Goal: Transaction & Acquisition: Purchase product/service

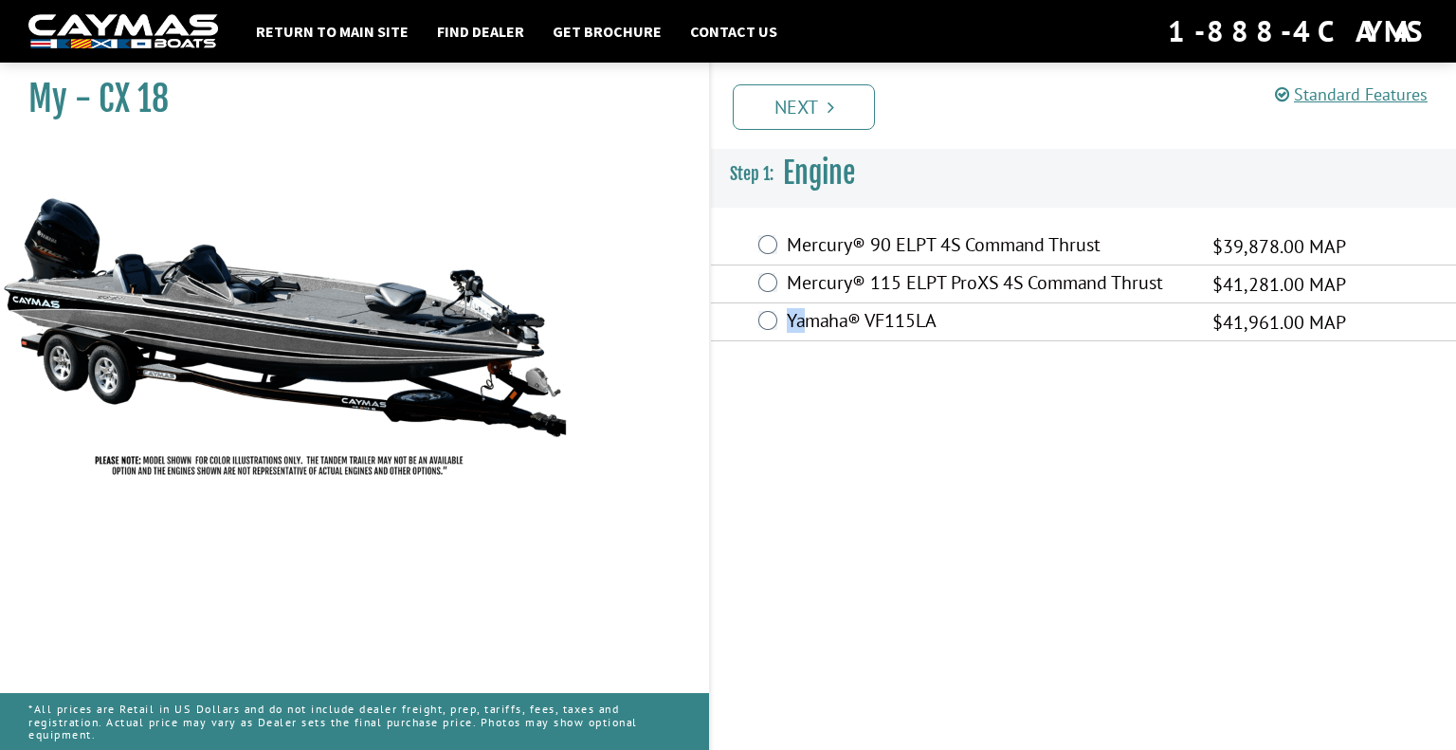
drag, startPoint x: 804, startPoint y: 441, endPoint x: 787, endPoint y: 402, distance: 42.4
click at [787, 402] on div "Standard Features Standard Features CAYMAS CX 18 SPECIFICATIONS Length – 18’ 6”…" at bounding box center [1101, 402] width 747 height 696
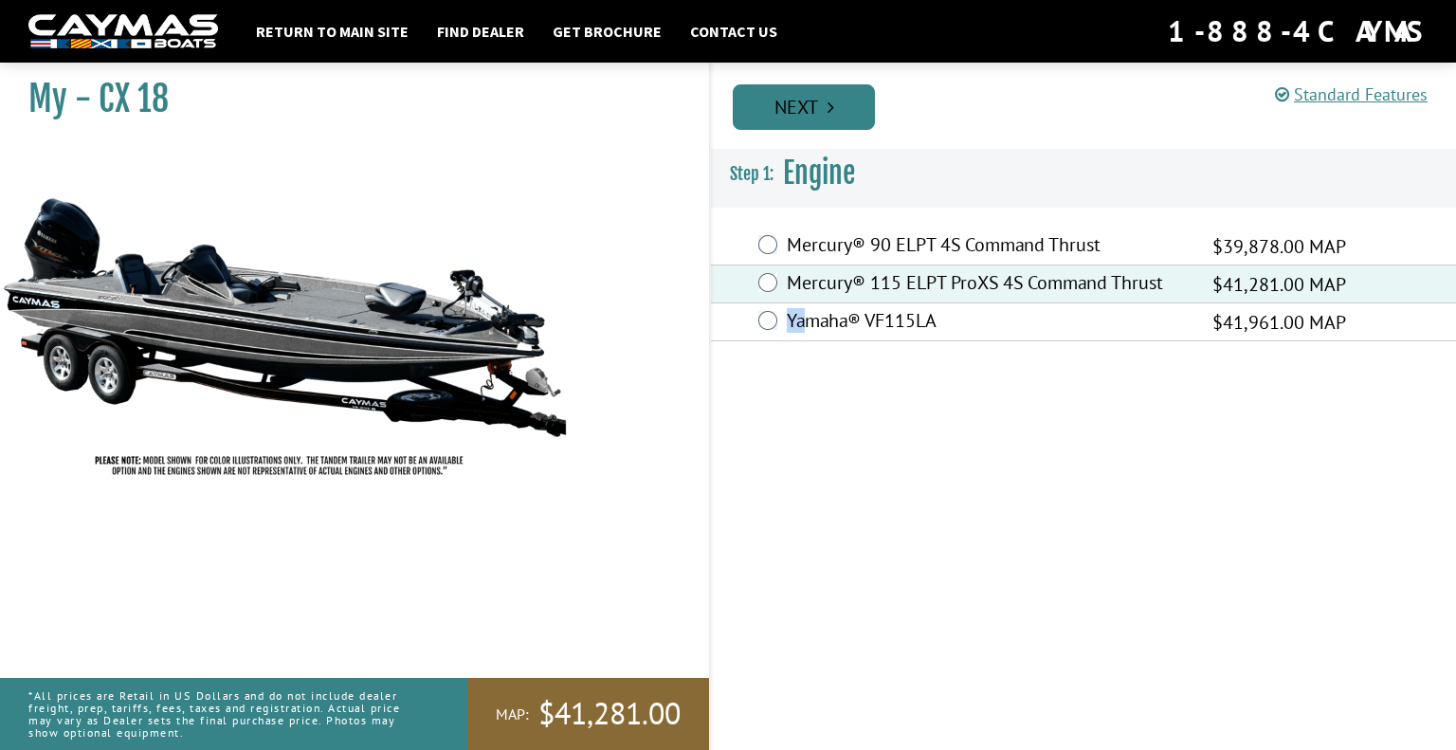
click at [801, 111] on link "Next" at bounding box center [804, 106] width 142 height 45
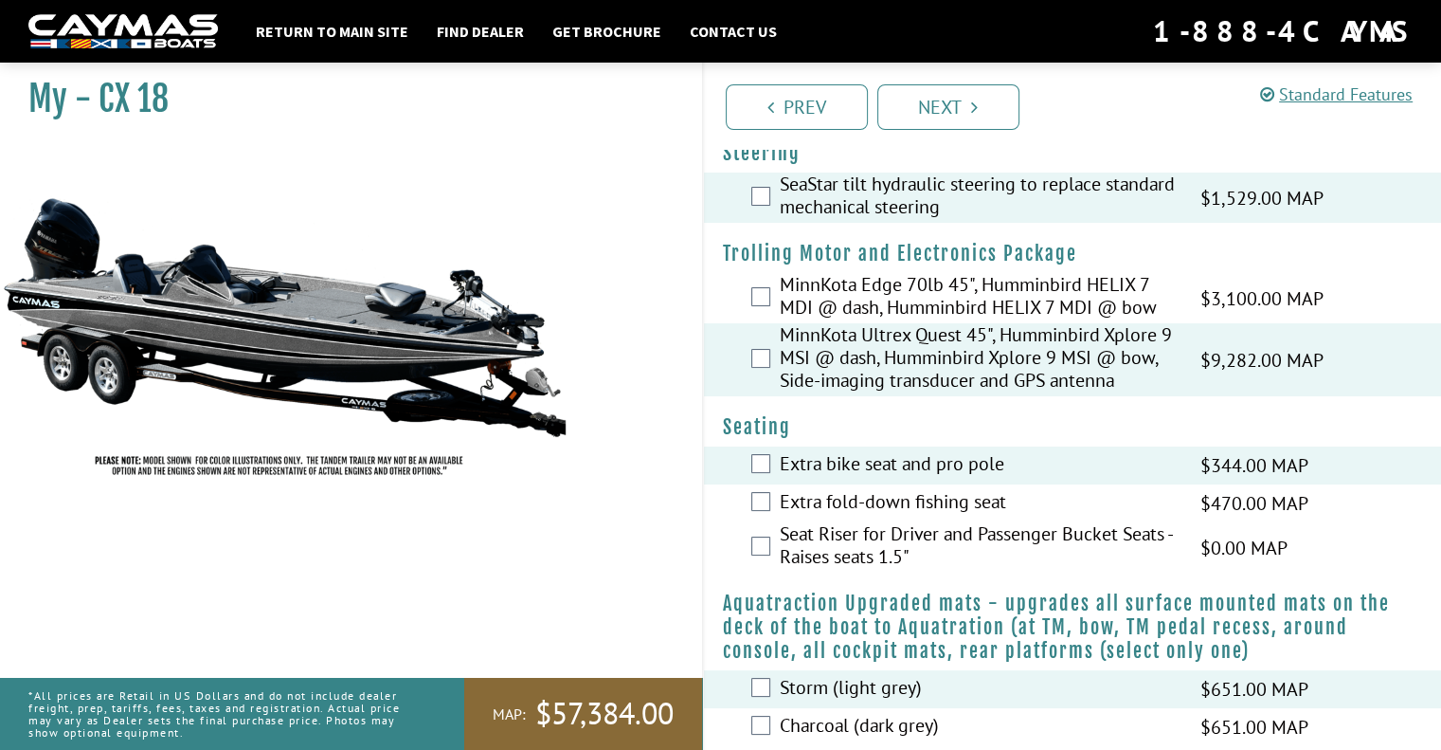
scroll to position [49, 0]
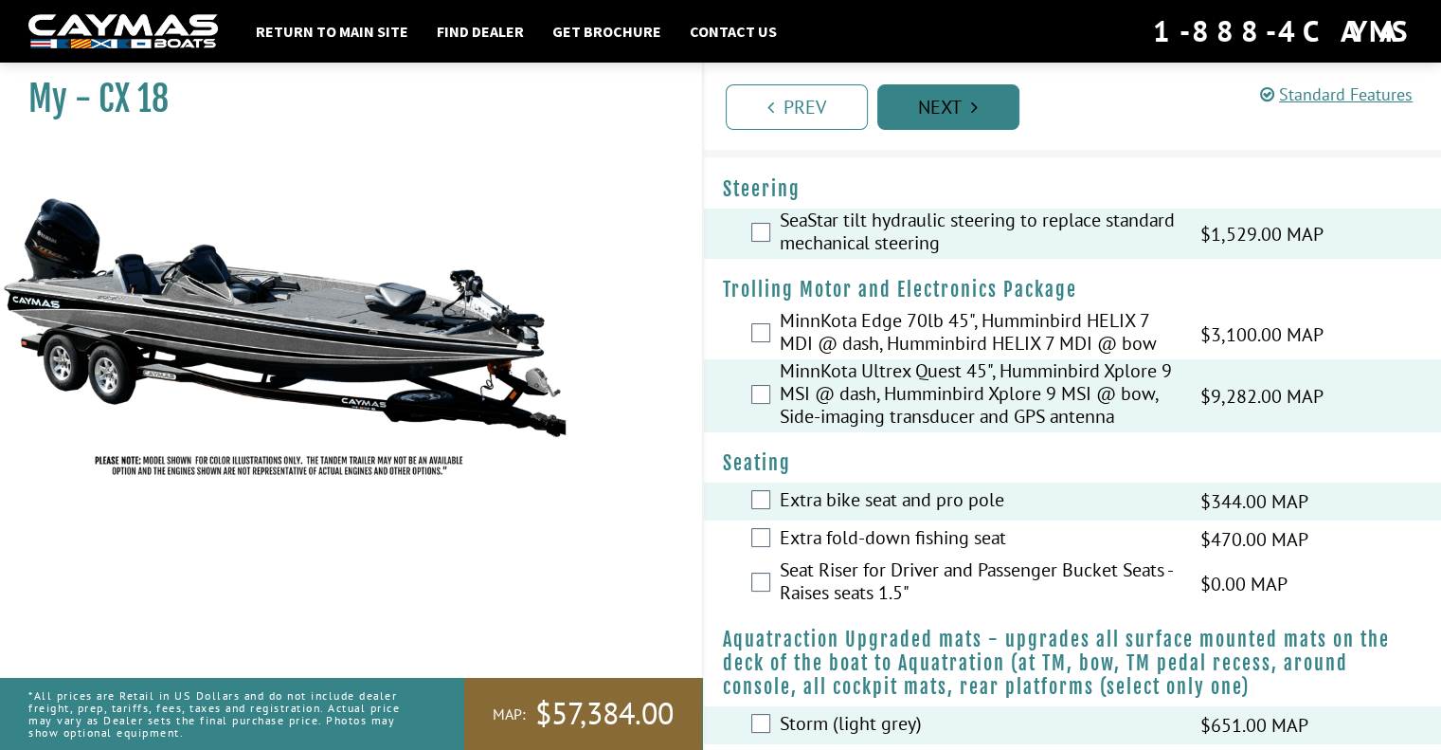
click at [950, 118] on link "Next" at bounding box center [949, 106] width 142 height 45
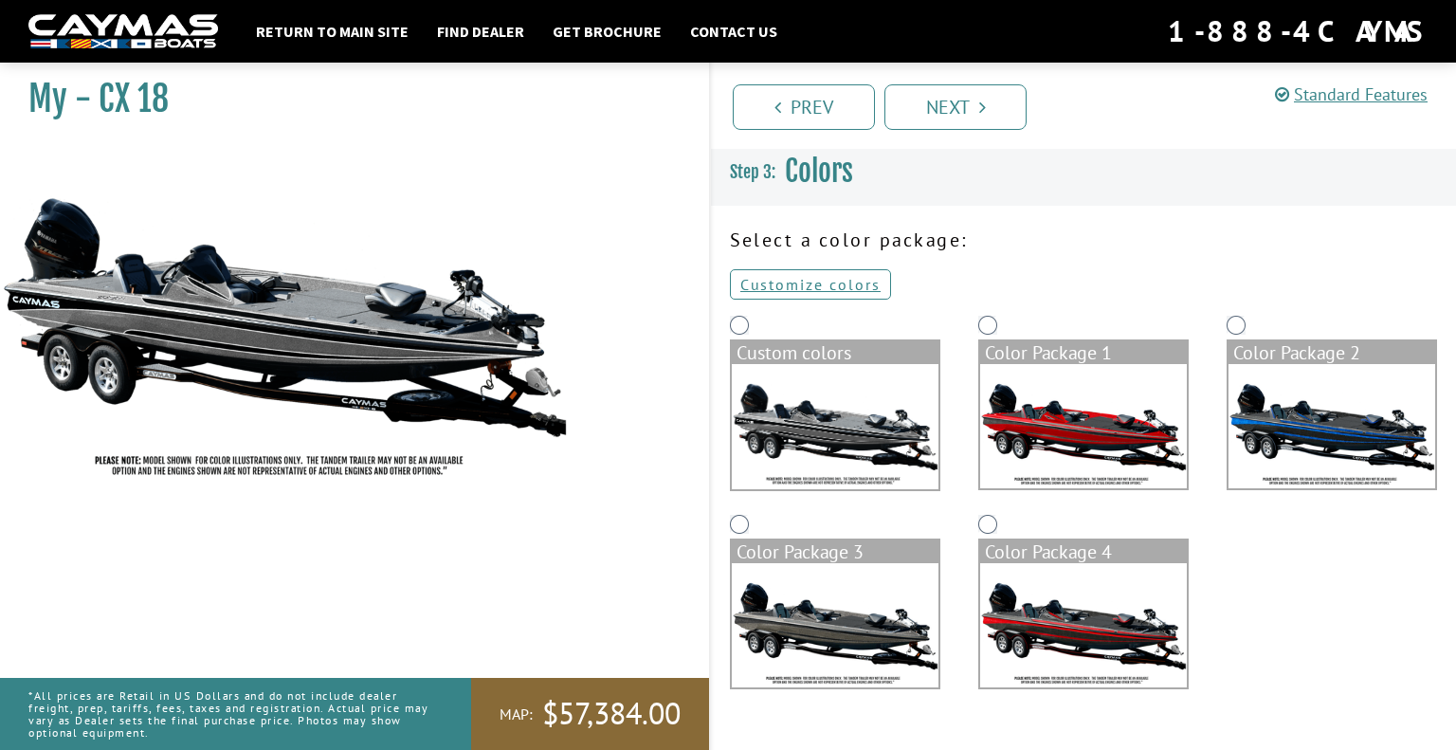
click at [1114, 621] on img at bounding box center [1083, 625] width 207 height 124
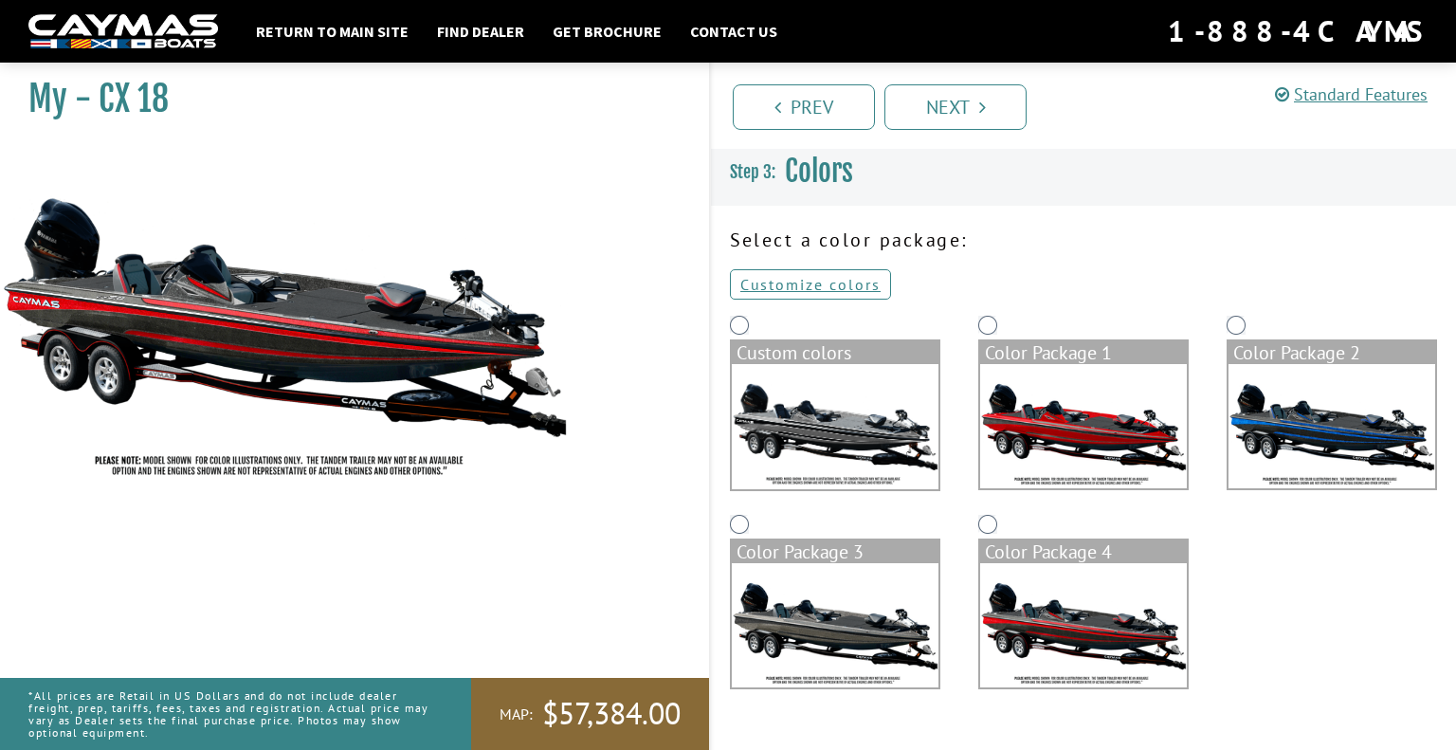
click at [1107, 411] on img at bounding box center [1083, 426] width 207 height 124
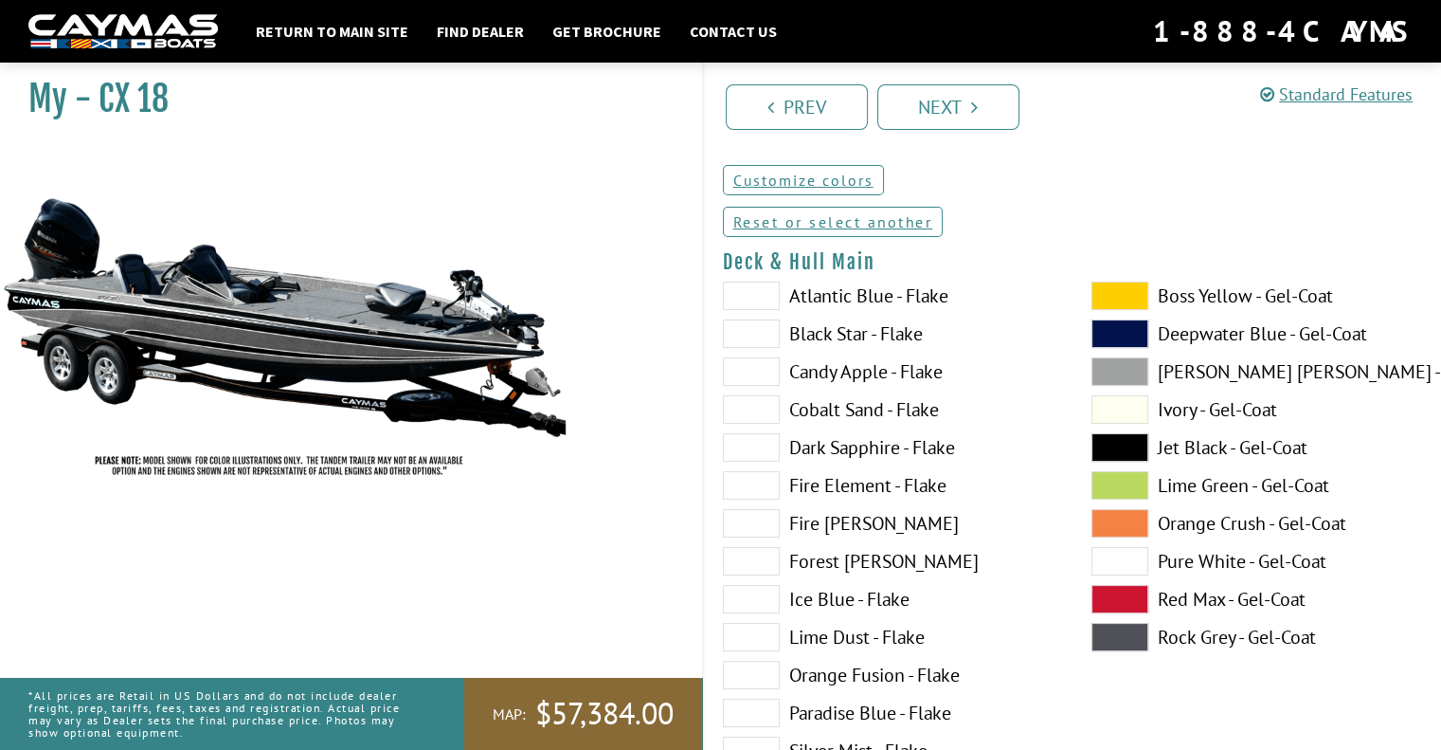
scroll to position [190, 0]
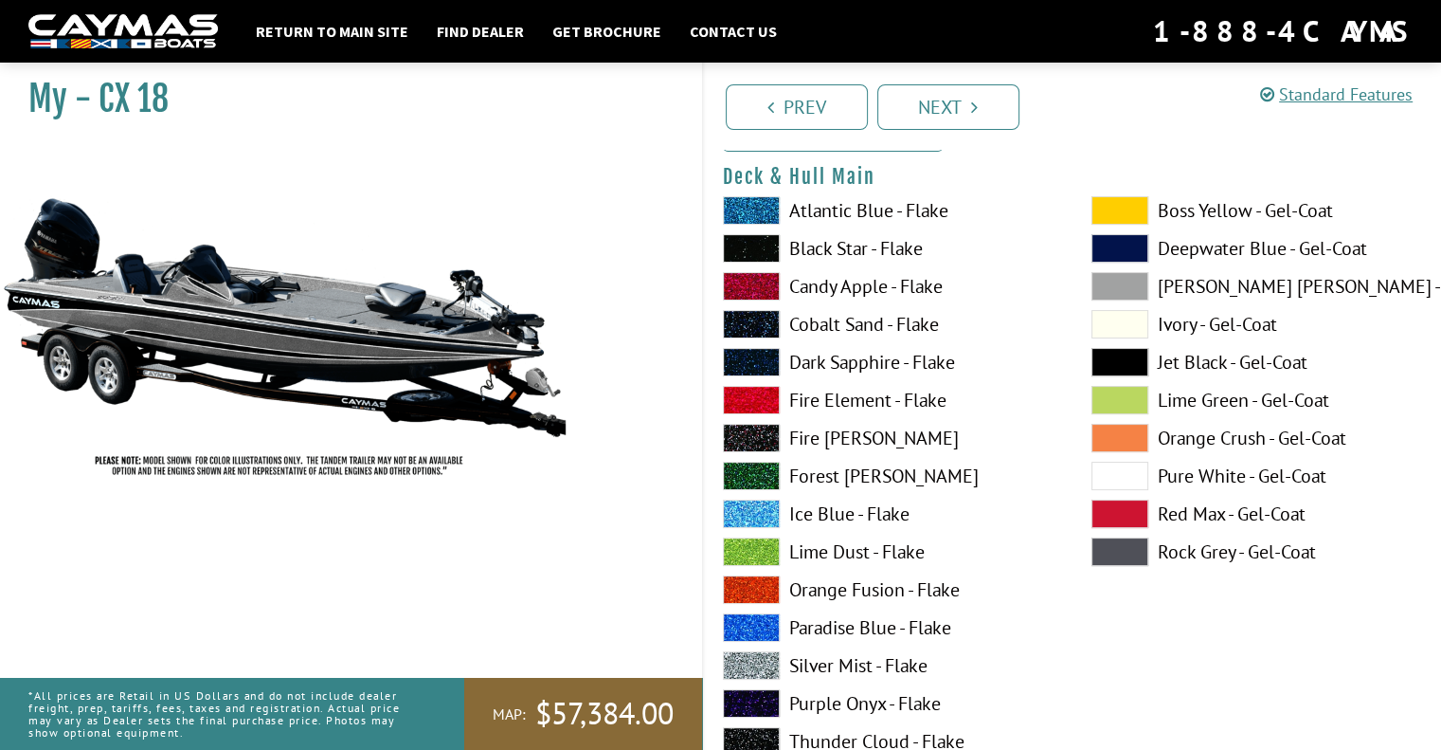
click at [1117, 511] on span at bounding box center [1120, 513] width 57 height 28
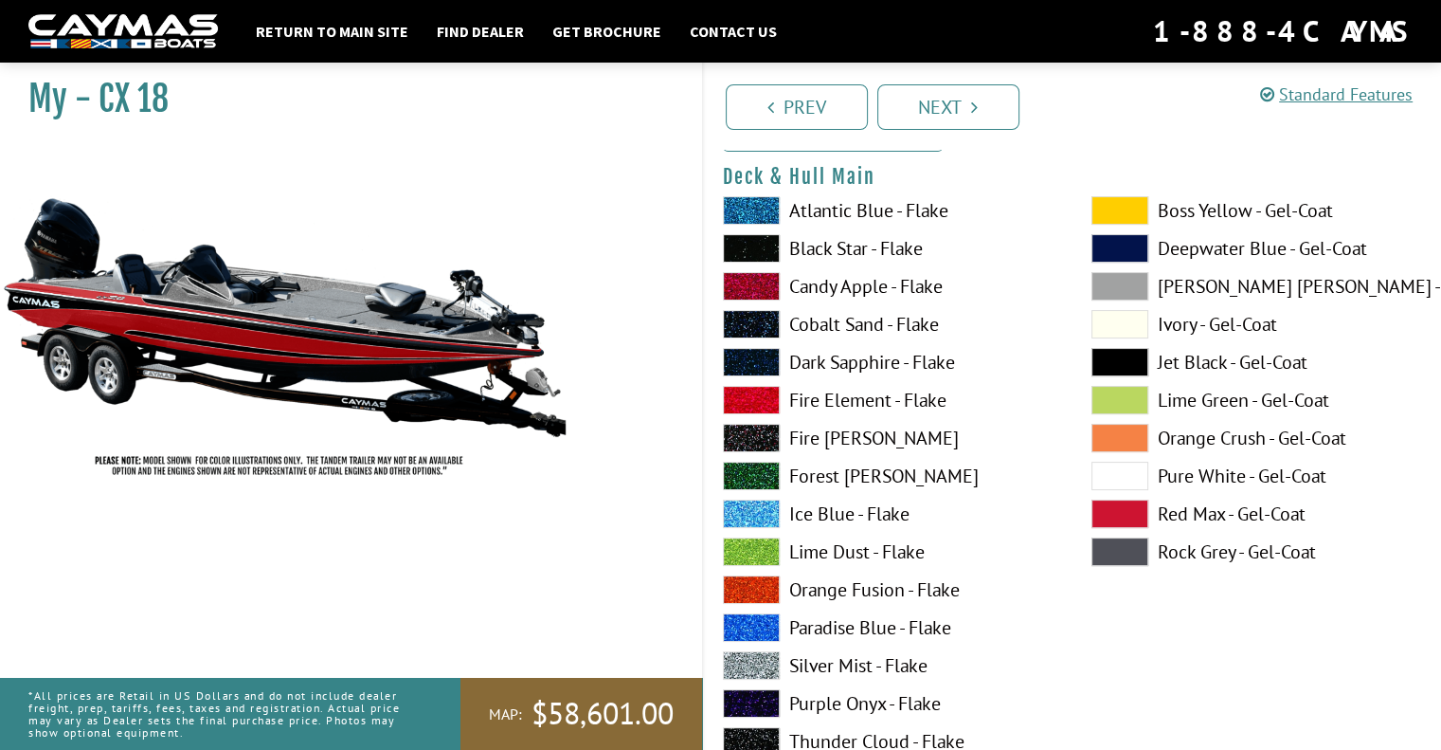
click at [760, 395] on span at bounding box center [751, 400] width 57 height 28
click at [755, 402] on span at bounding box center [751, 400] width 57 height 28
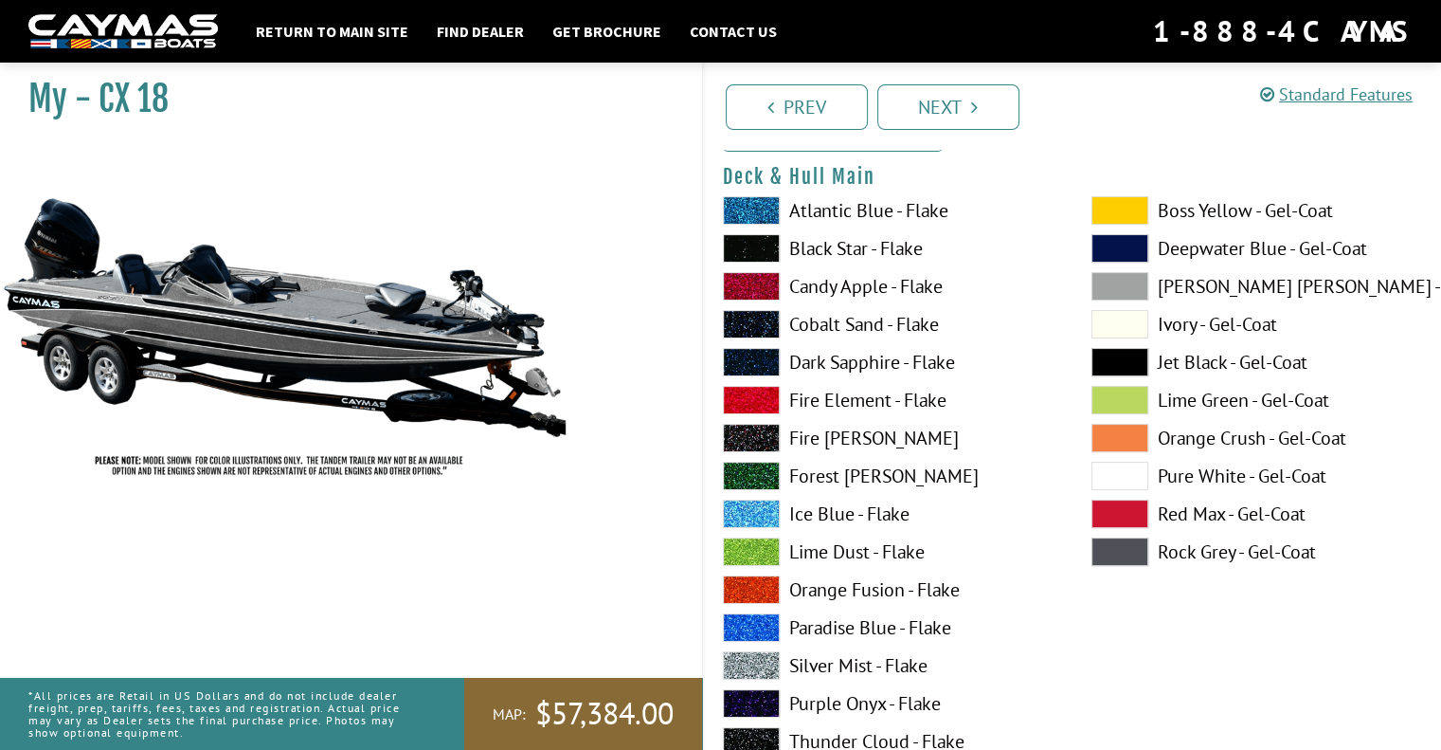
click at [744, 583] on span at bounding box center [751, 589] width 57 height 28
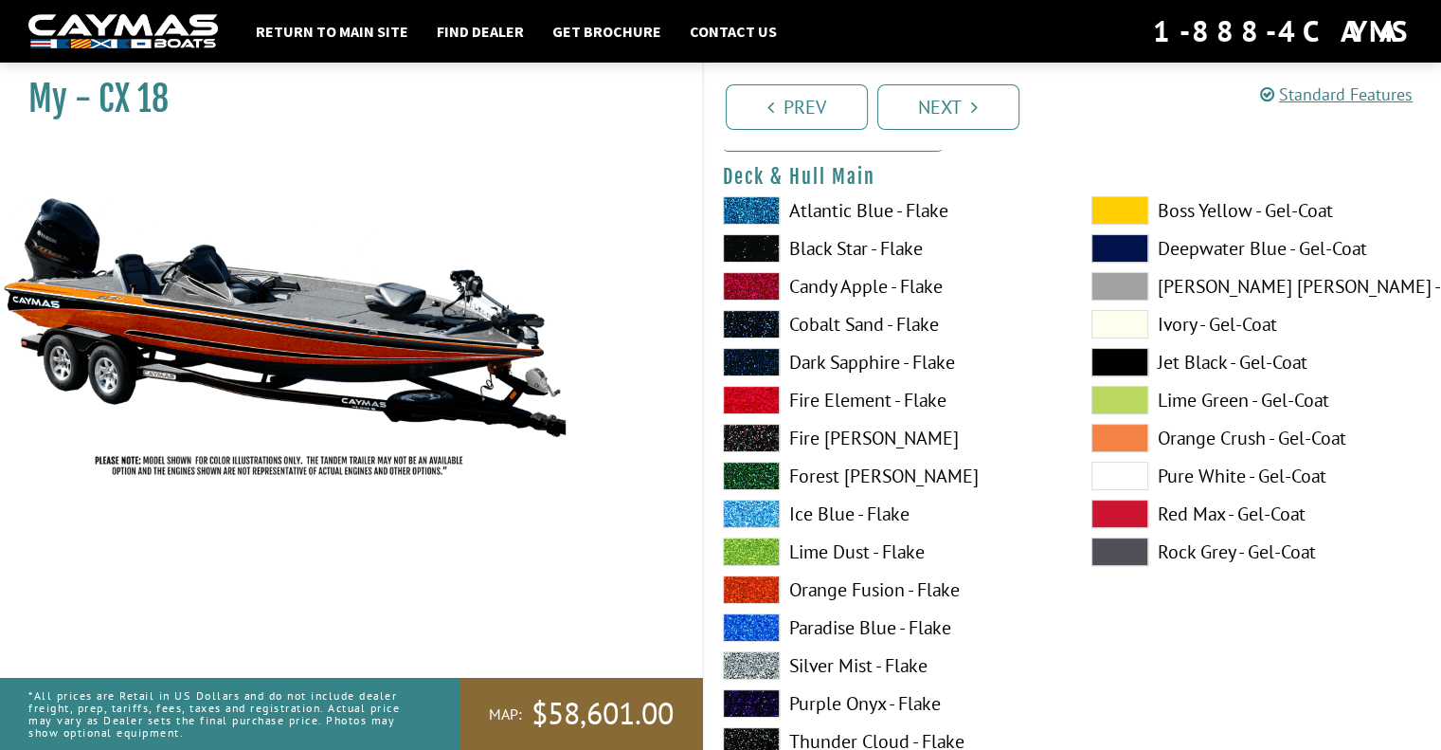
click at [745, 405] on span at bounding box center [751, 400] width 57 height 28
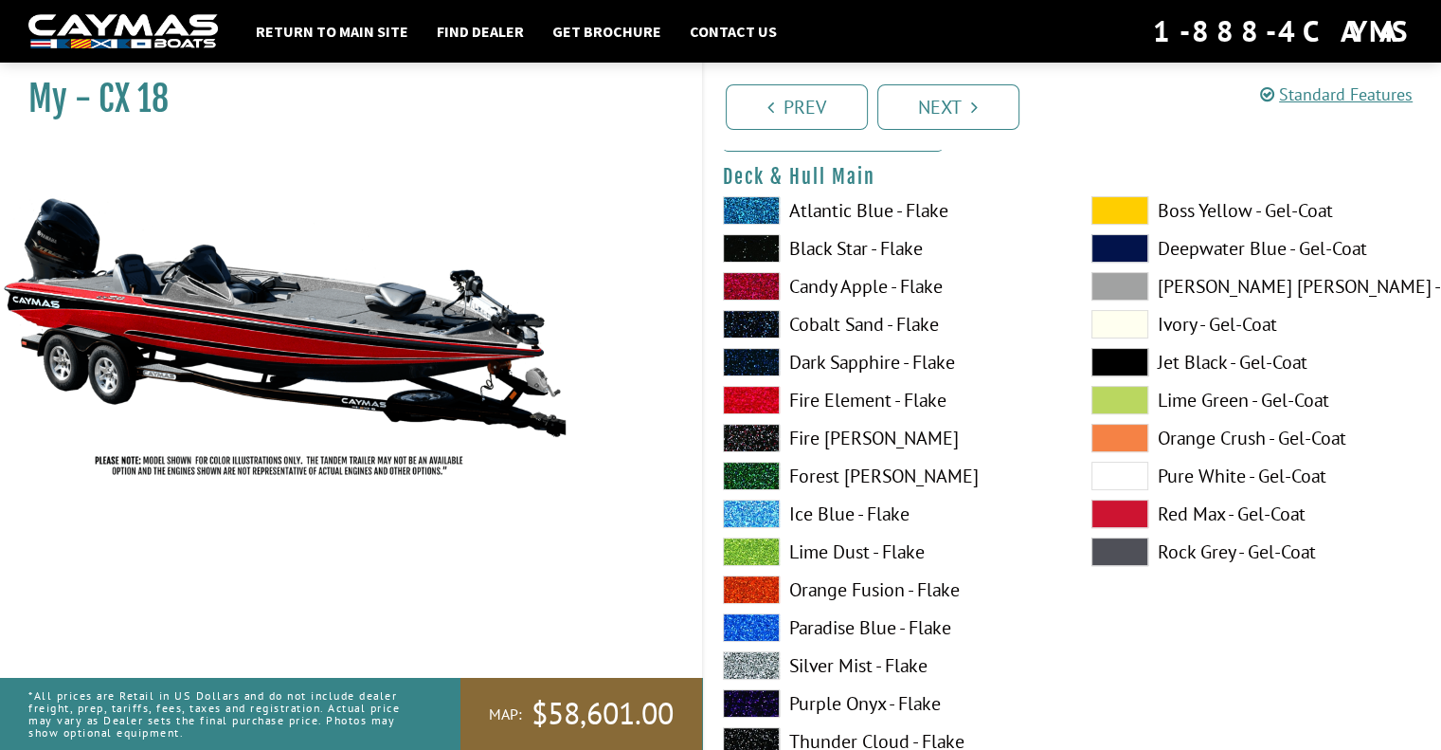
click at [747, 583] on span at bounding box center [751, 589] width 57 height 28
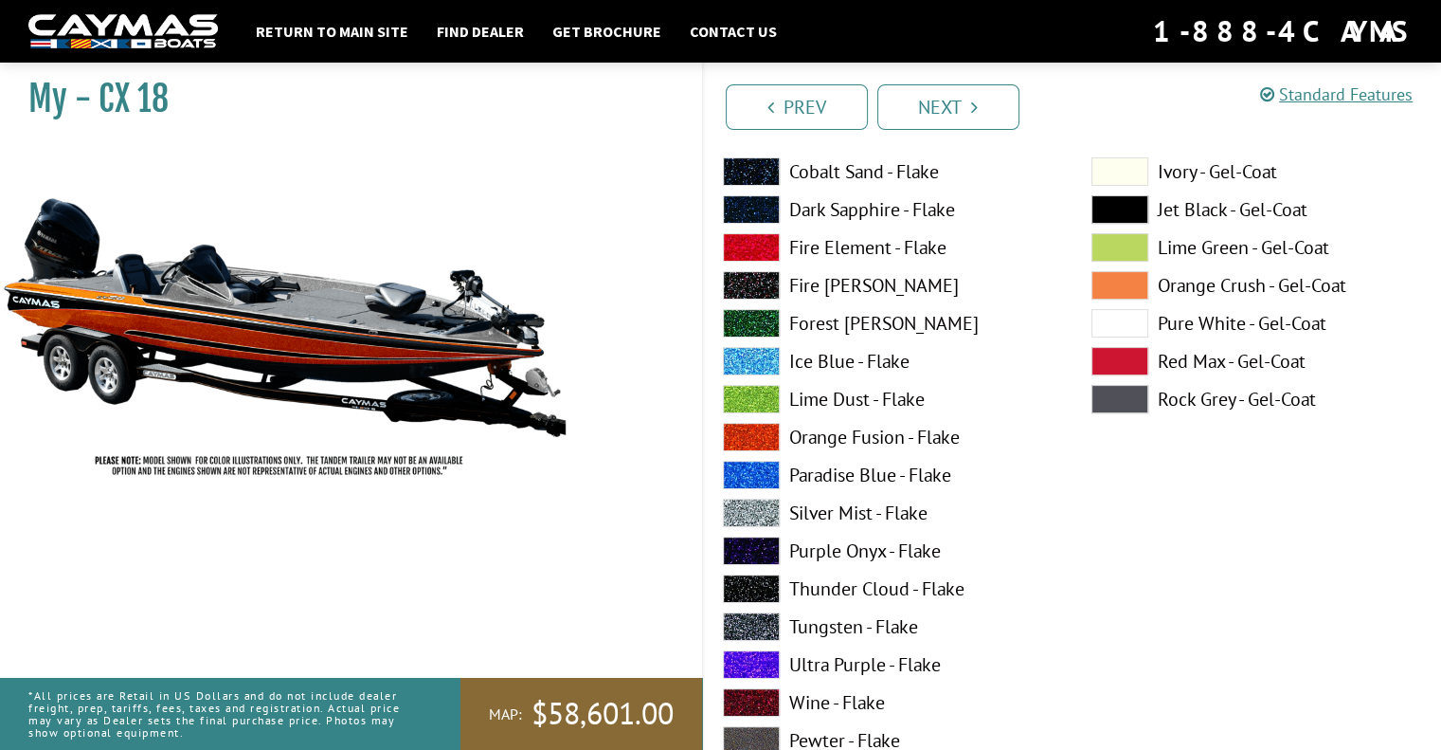
scroll to position [341, 0]
click at [746, 615] on span at bounding box center [751, 627] width 57 height 28
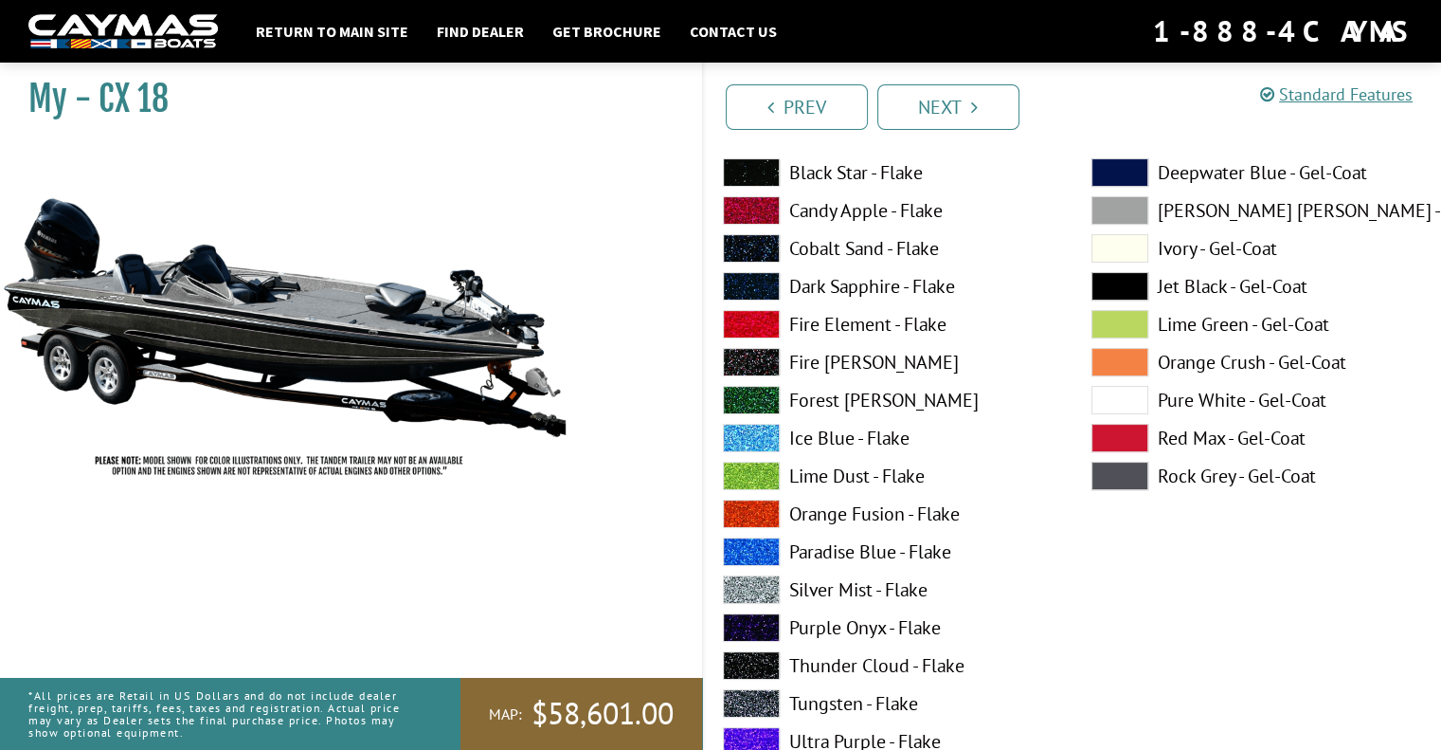
scroll to position [227, 0]
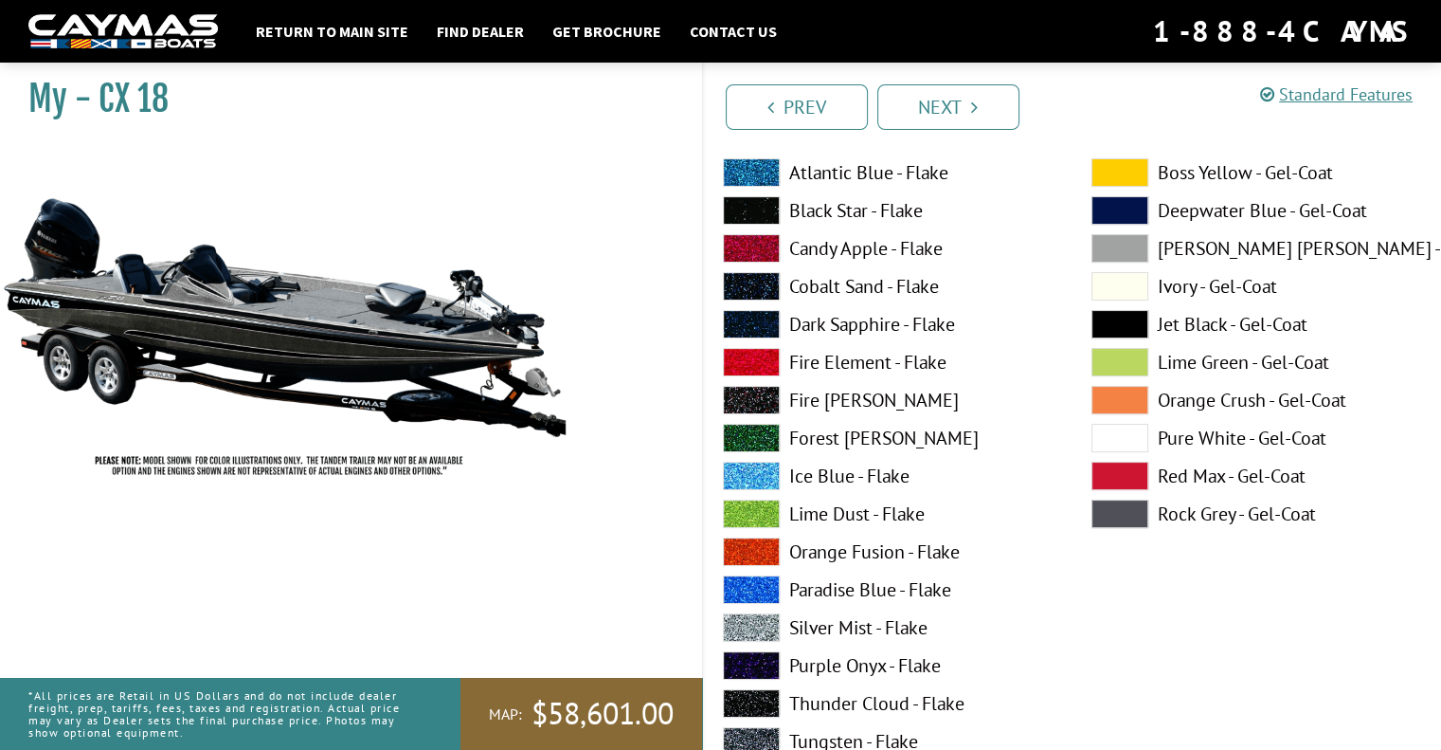
click at [1122, 209] on span at bounding box center [1120, 210] width 57 height 28
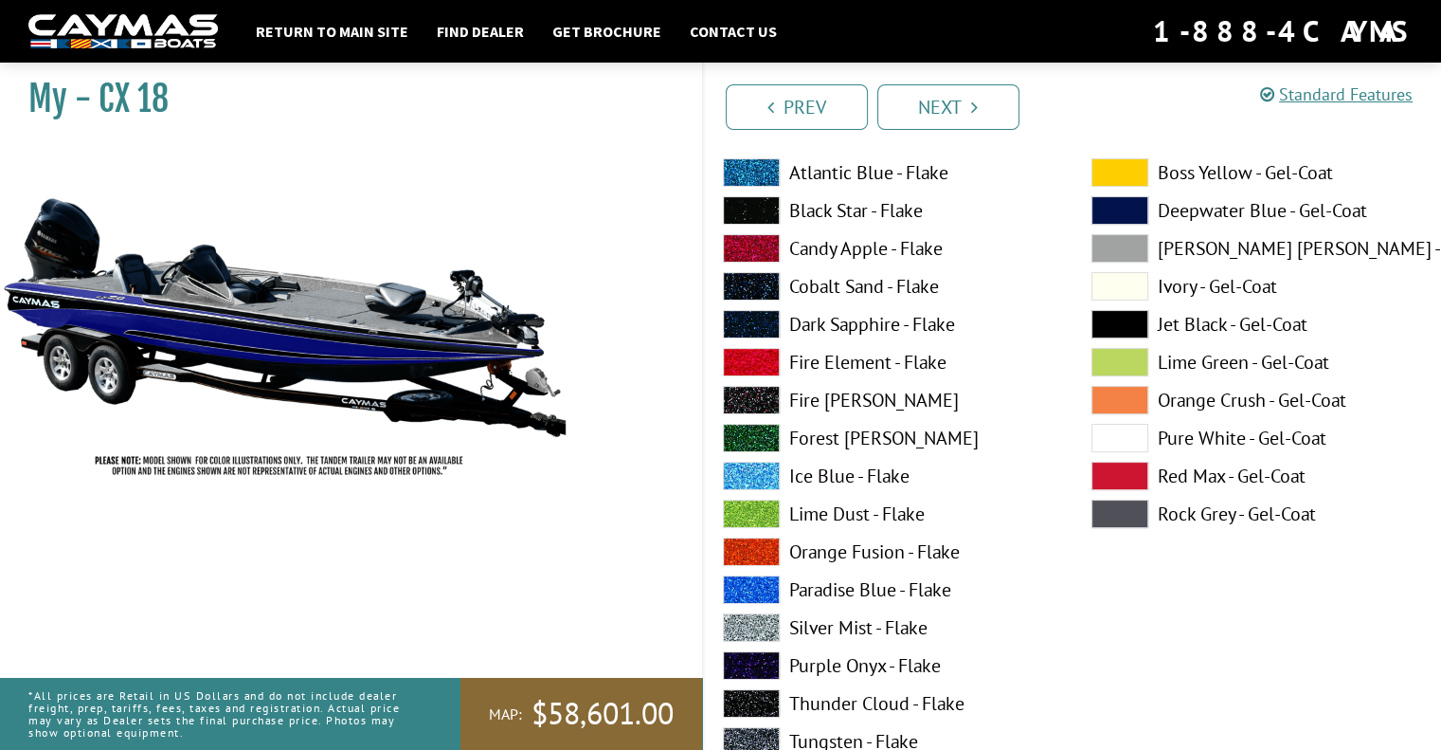
click at [747, 318] on span at bounding box center [751, 324] width 57 height 28
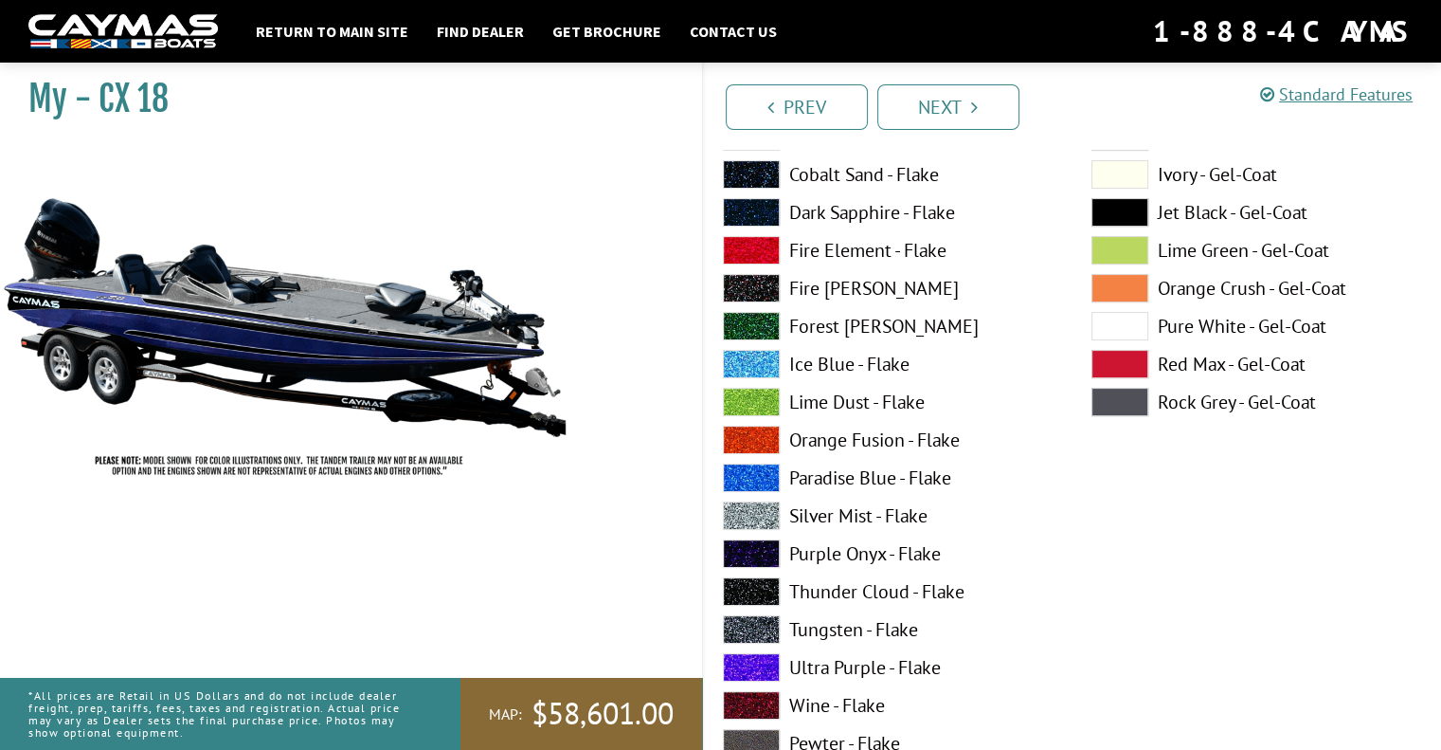
scroll to position [341, 0]
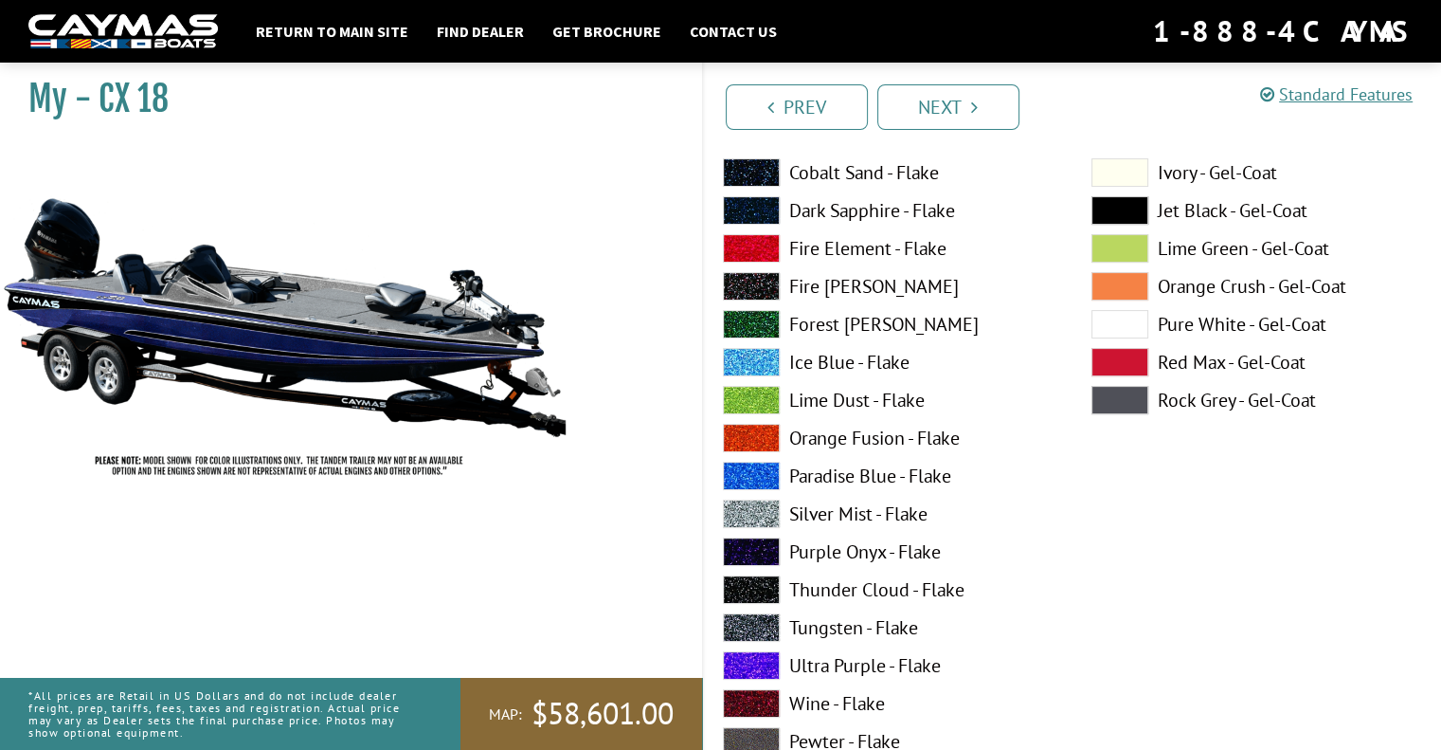
click at [747, 562] on span at bounding box center [751, 551] width 57 height 28
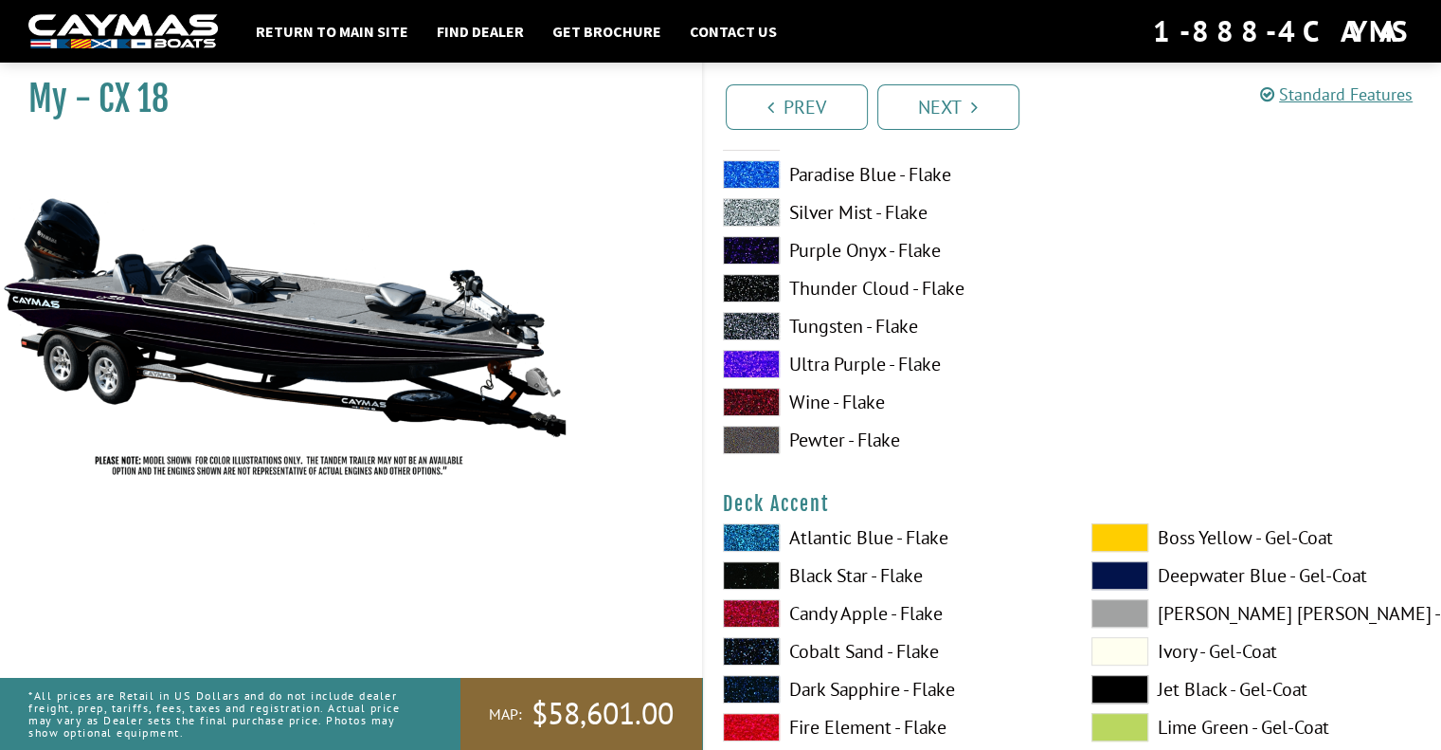
scroll to position [644, 0]
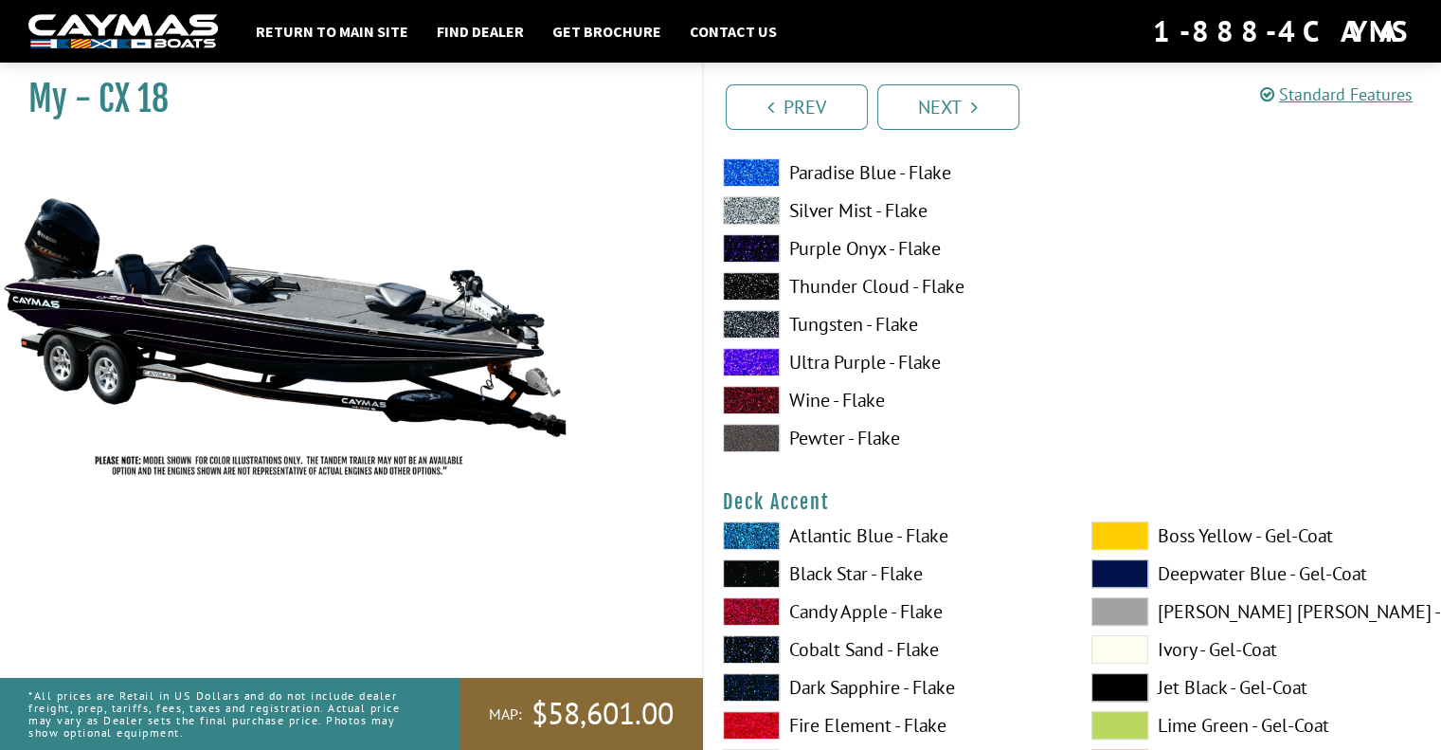
click at [767, 541] on span at bounding box center [751, 535] width 57 height 28
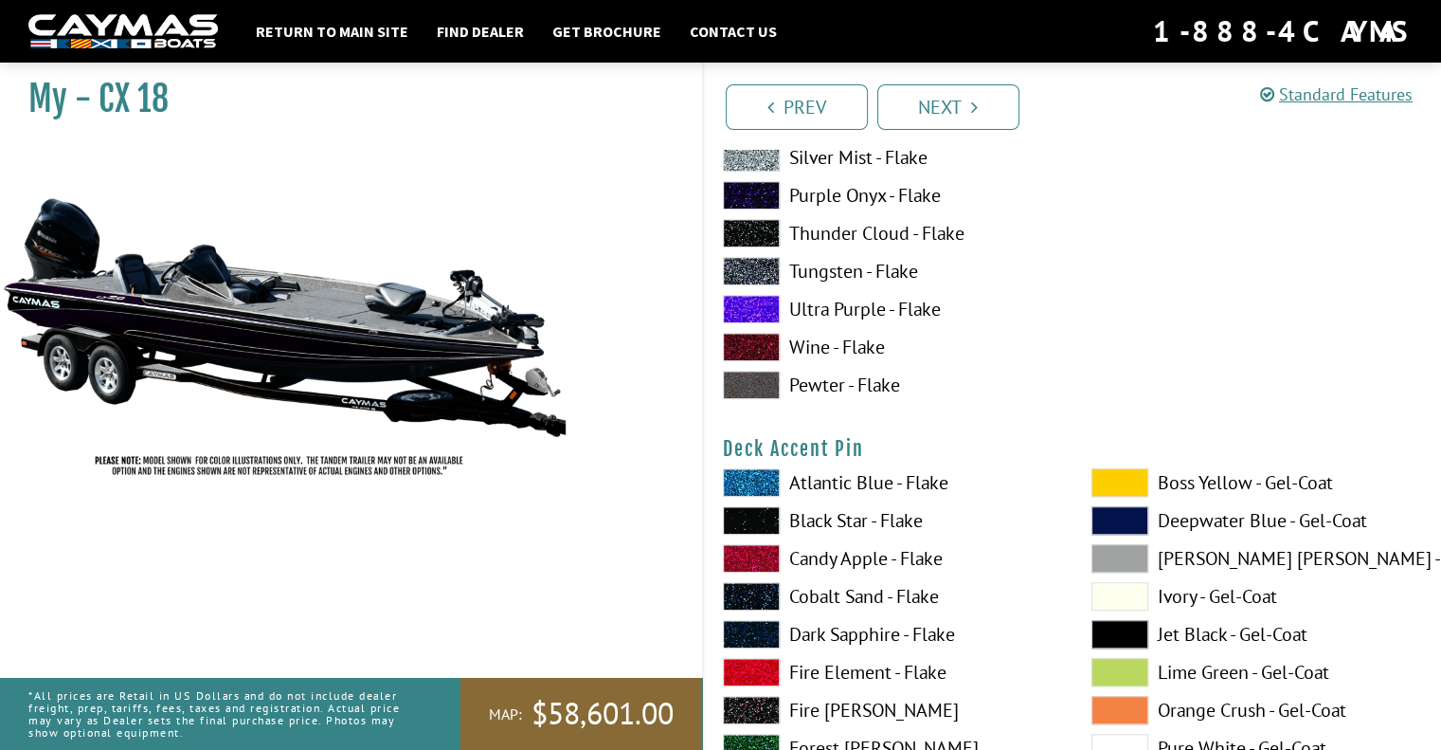
scroll to position [1554, 0]
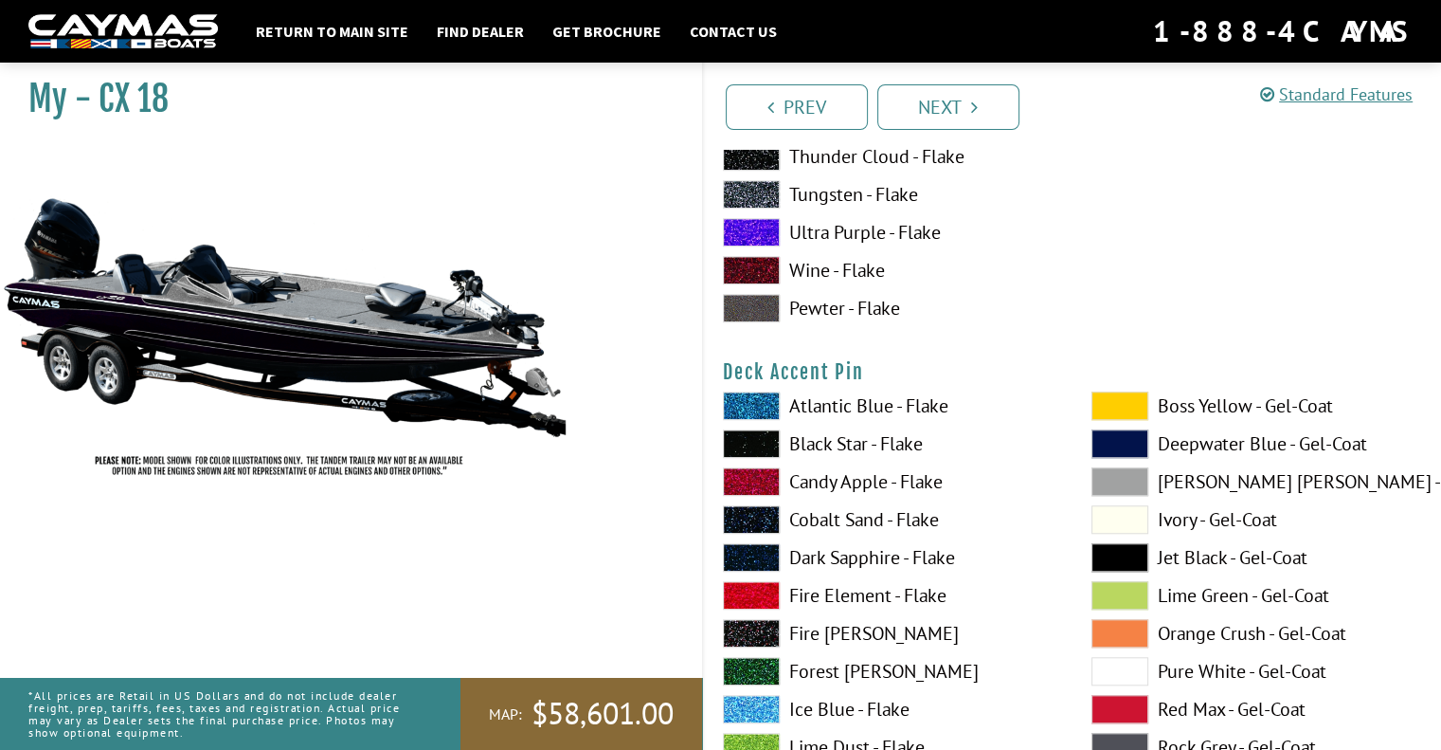
click at [751, 393] on span at bounding box center [751, 405] width 57 height 28
click at [823, 81] on li "Prev" at bounding box center [797, 105] width 142 height 48
click at [799, 117] on link "Prev" at bounding box center [797, 106] width 142 height 45
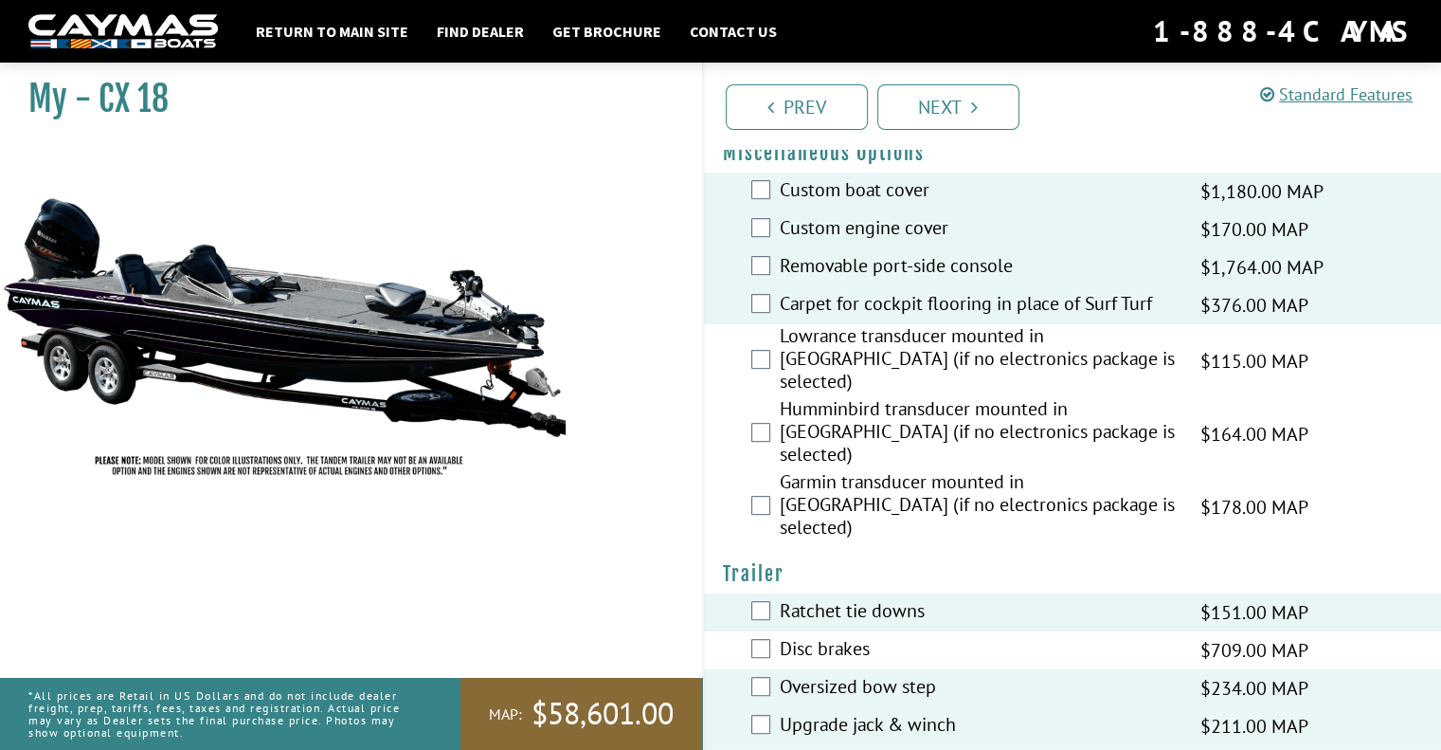
scroll to position [0, 0]
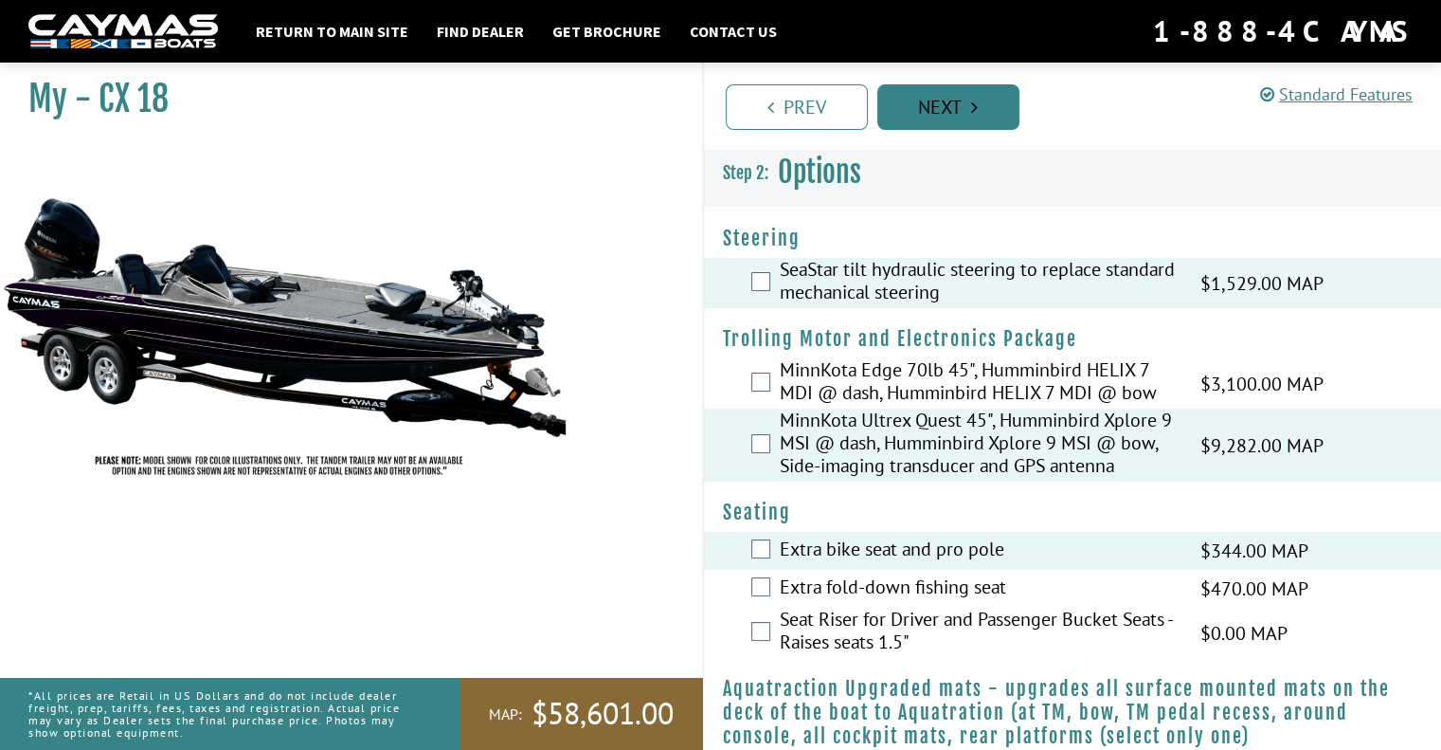
click at [1017, 104] on link "Next" at bounding box center [949, 106] width 142 height 45
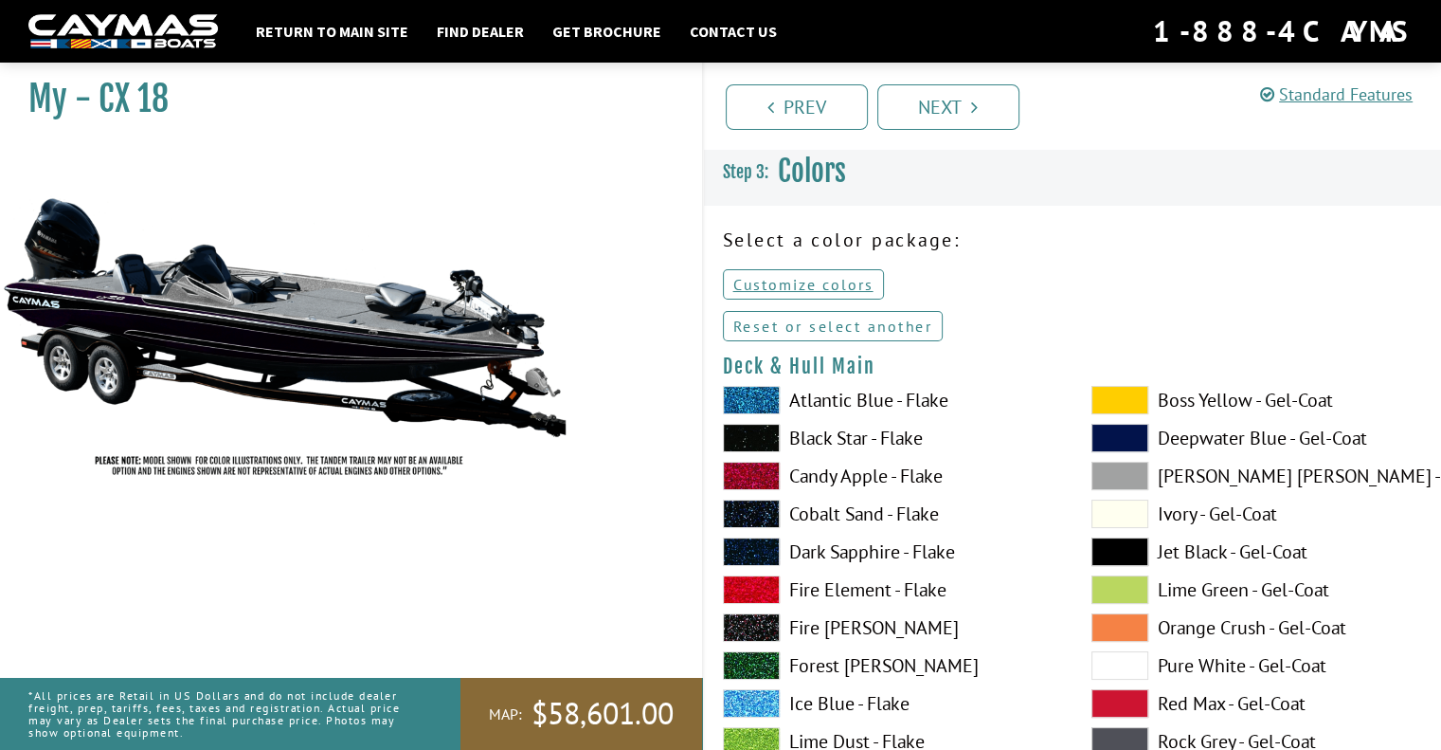
click at [800, 330] on link "Reset or select another" at bounding box center [833, 326] width 221 height 30
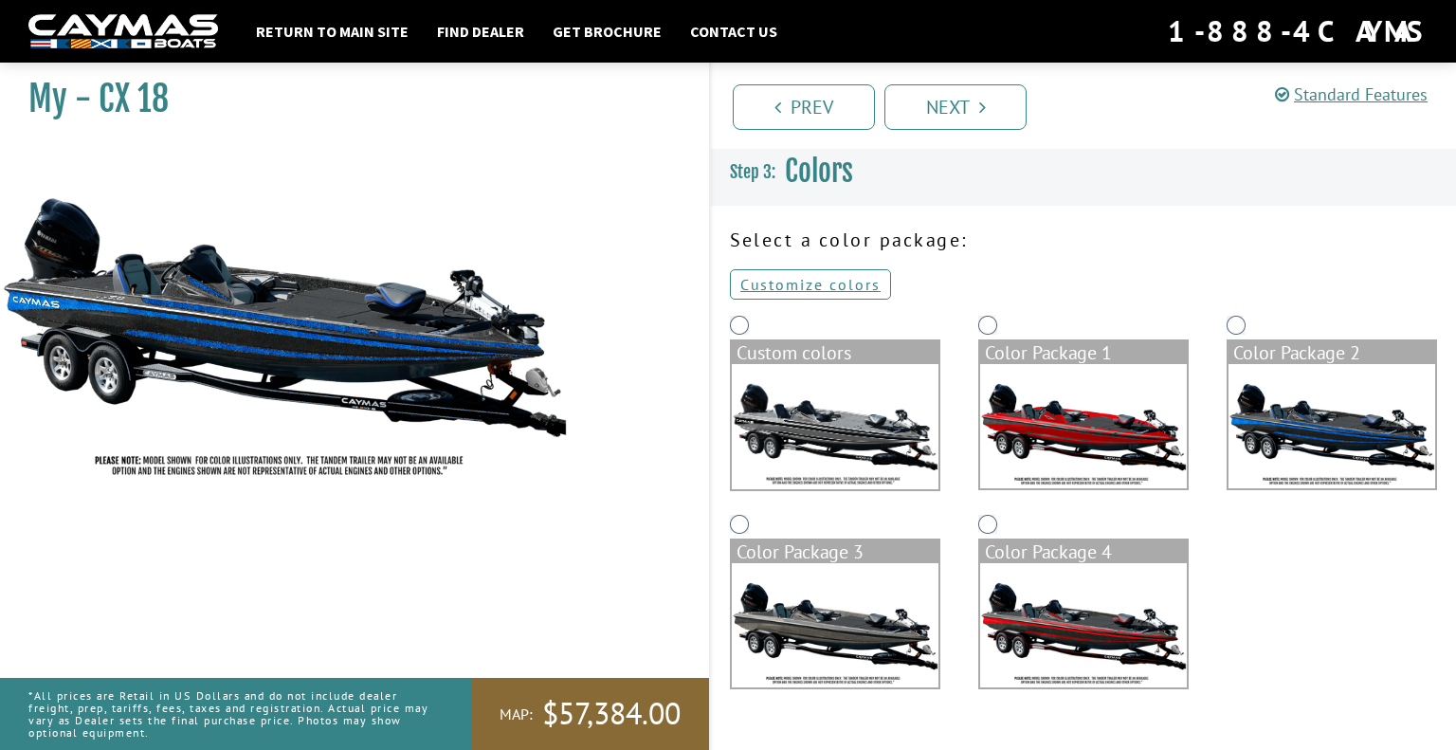
click at [959, 129] on div "Prev Next" at bounding box center [1082, 106] width 747 height 86
click at [961, 114] on link "Next" at bounding box center [955, 106] width 142 height 45
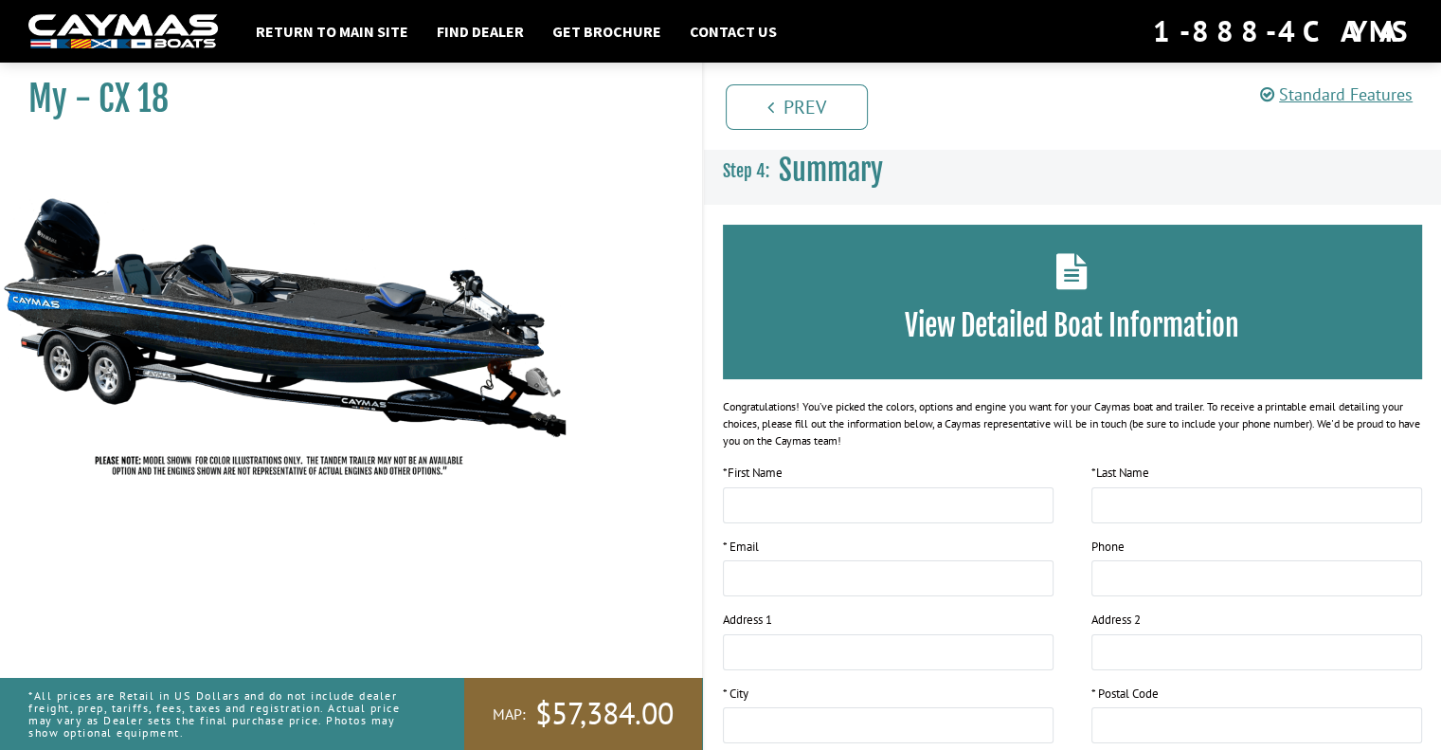
click at [1080, 278] on icon at bounding box center [1072, 271] width 31 height 36
click at [1334, 98] on link "Standard Features" at bounding box center [1336, 94] width 153 height 22
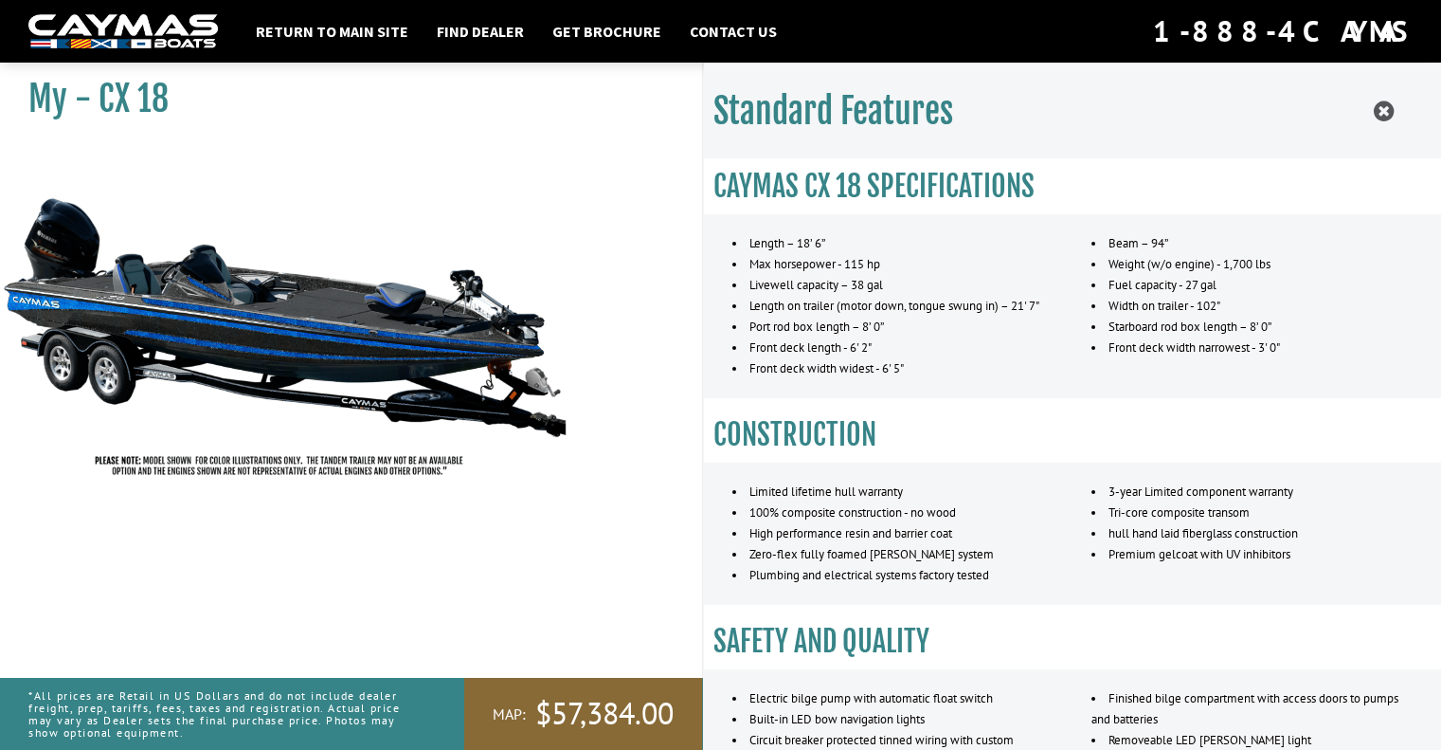
scroll to position [38, 0]
click at [695, 319] on div "My - CX 18" at bounding box center [341, 429] width 721 height 750
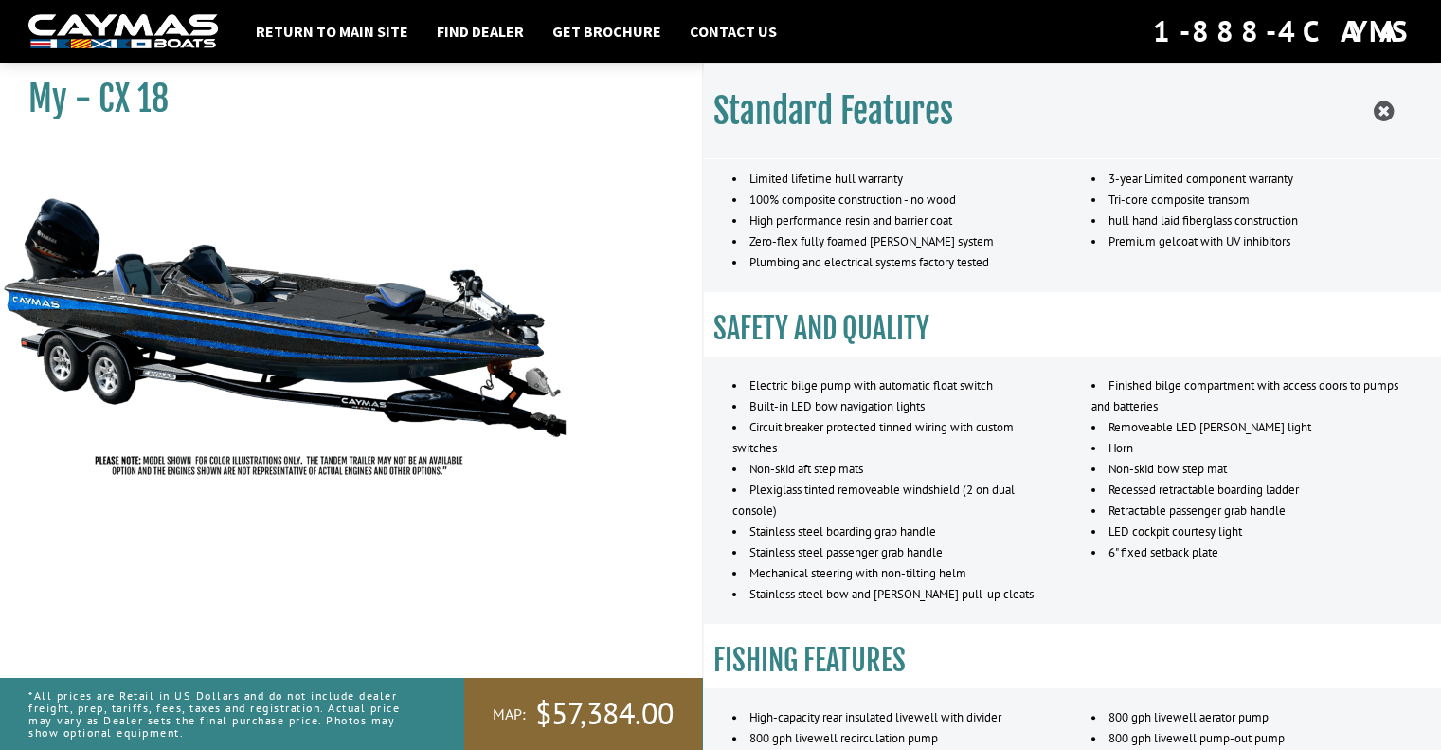
scroll to position [0, 0]
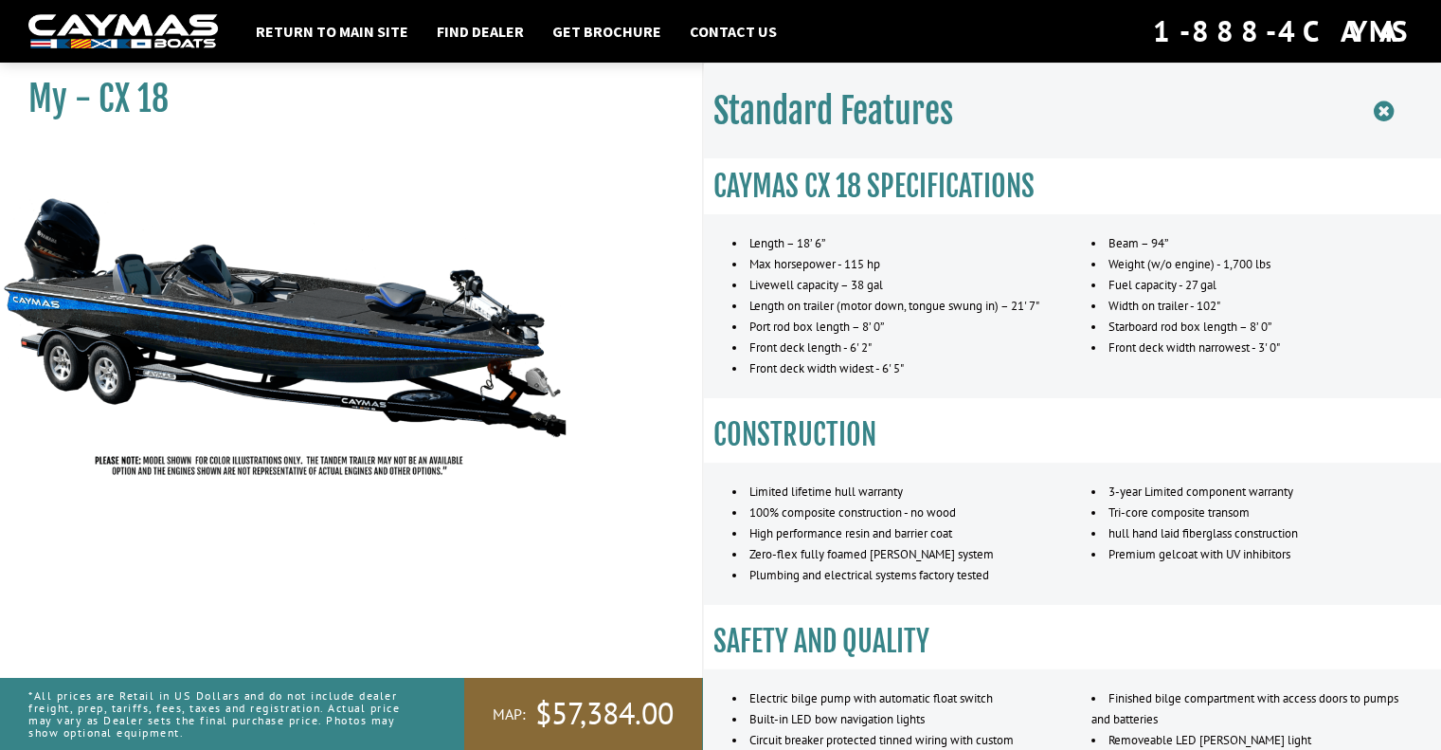
click at [1381, 118] on icon at bounding box center [1384, 112] width 20 height 24
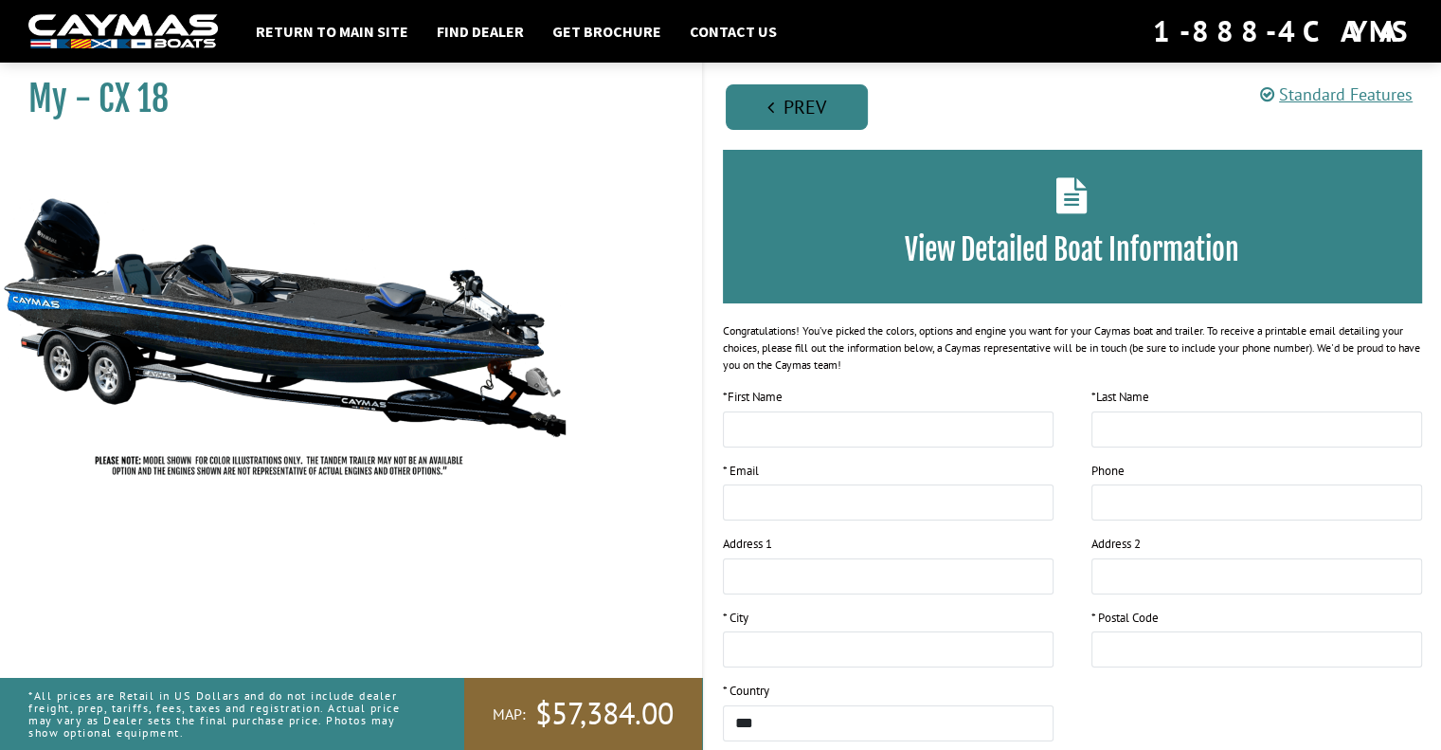
click at [821, 105] on link "Prev" at bounding box center [797, 106] width 142 height 45
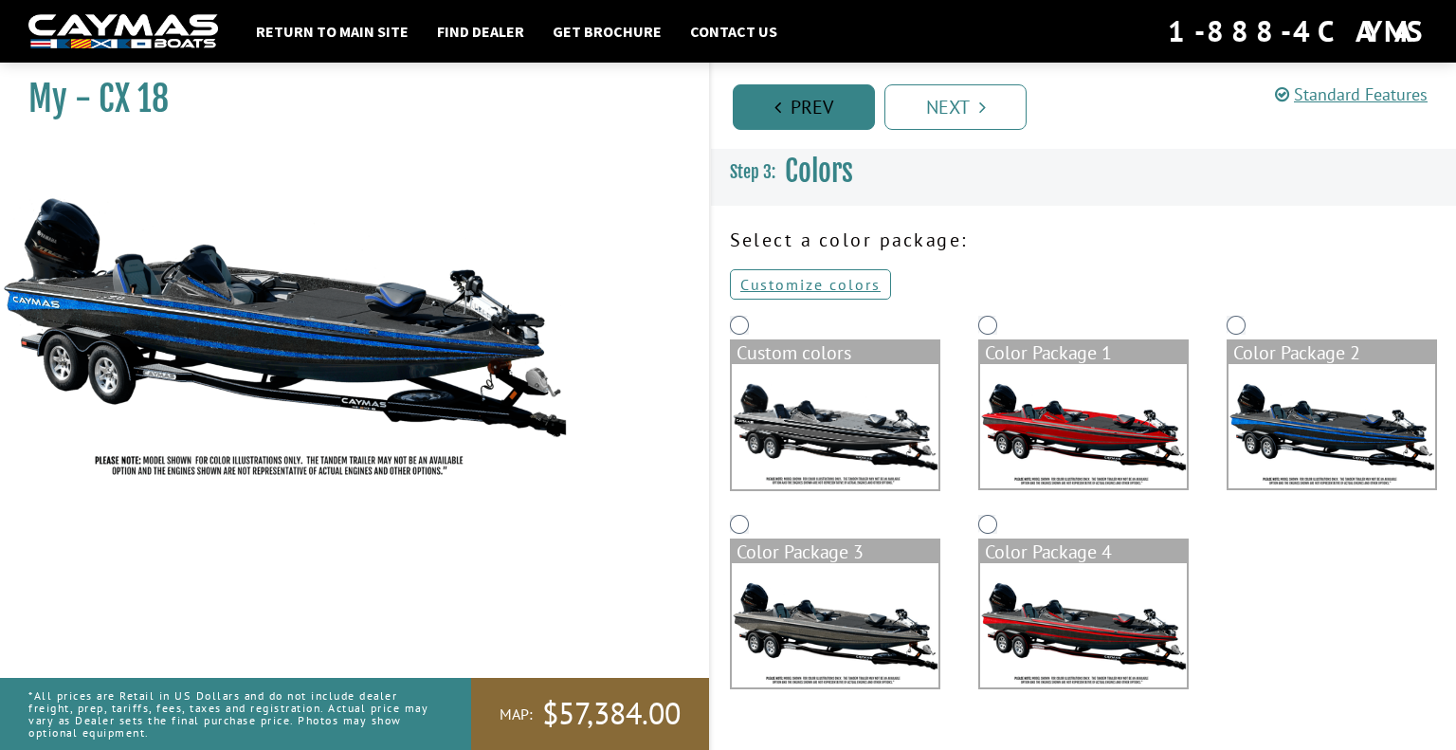
click at [821, 105] on link "Prev" at bounding box center [804, 106] width 142 height 45
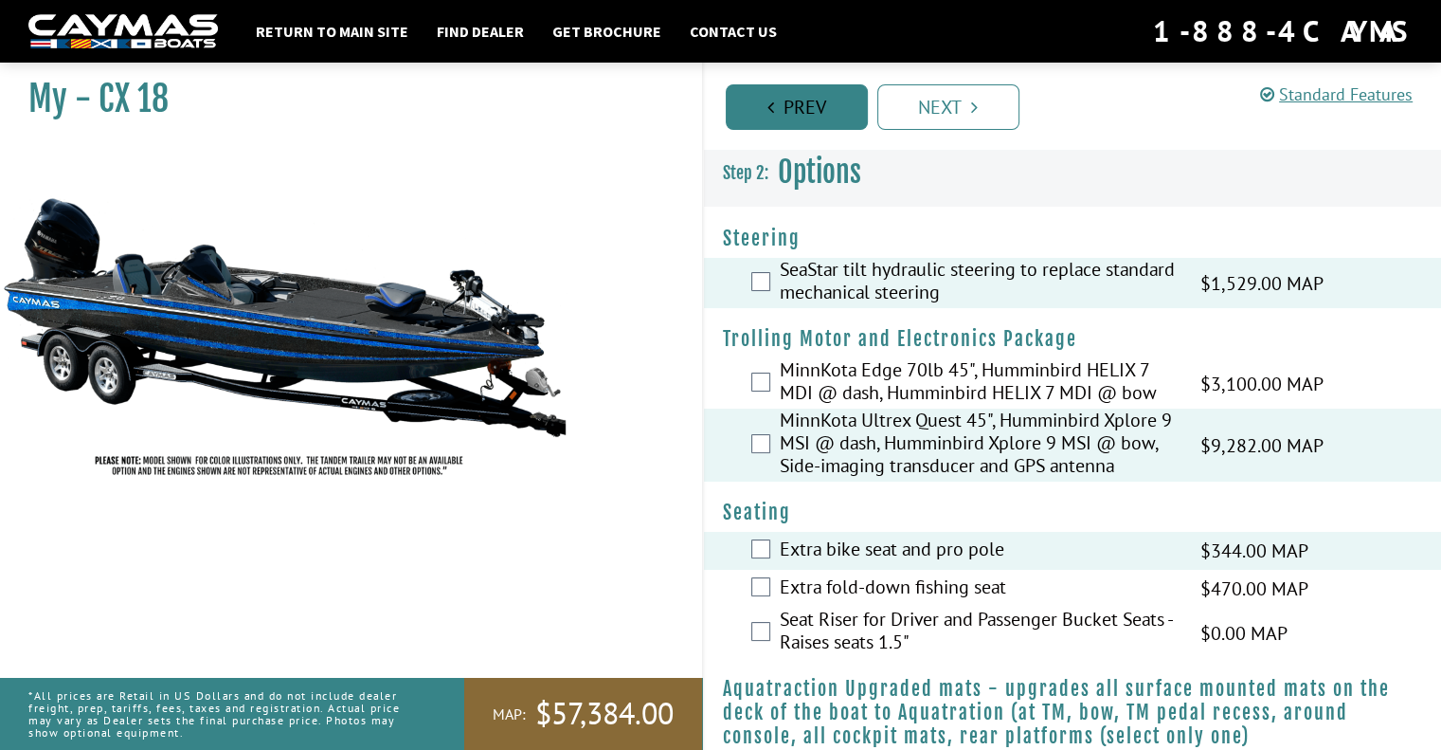
click at [821, 105] on link "Prev" at bounding box center [797, 106] width 142 height 45
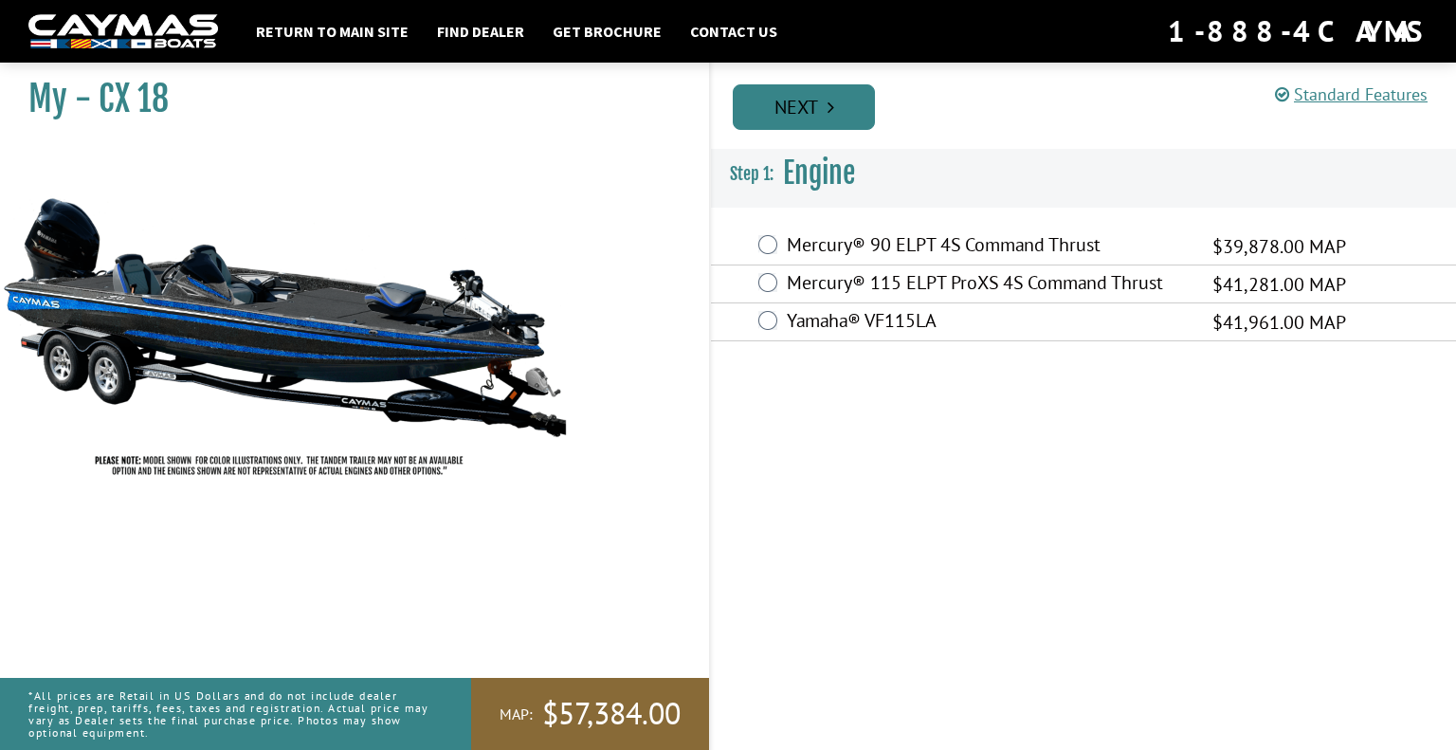
click at [823, 110] on link "Next" at bounding box center [804, 106] width 142 height 45
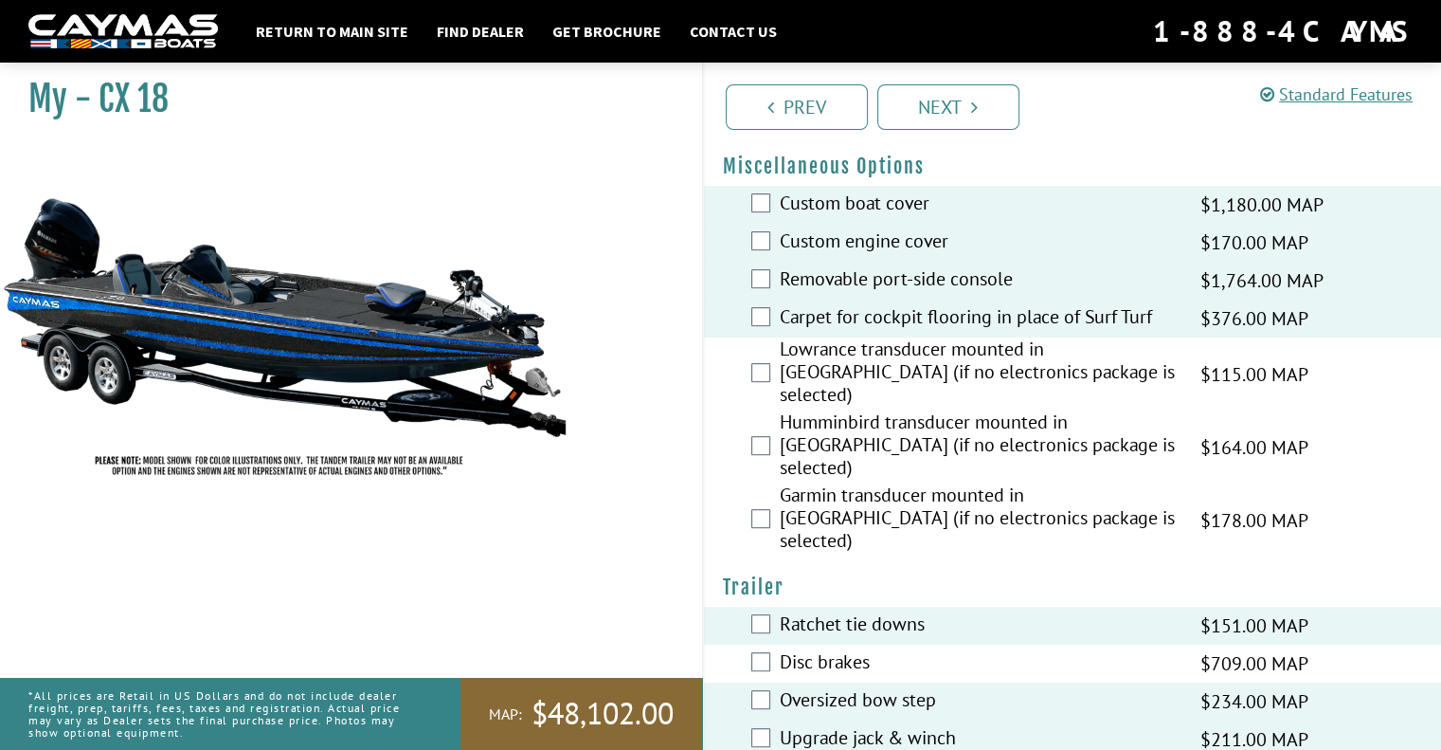
scroll to position [747, 0]
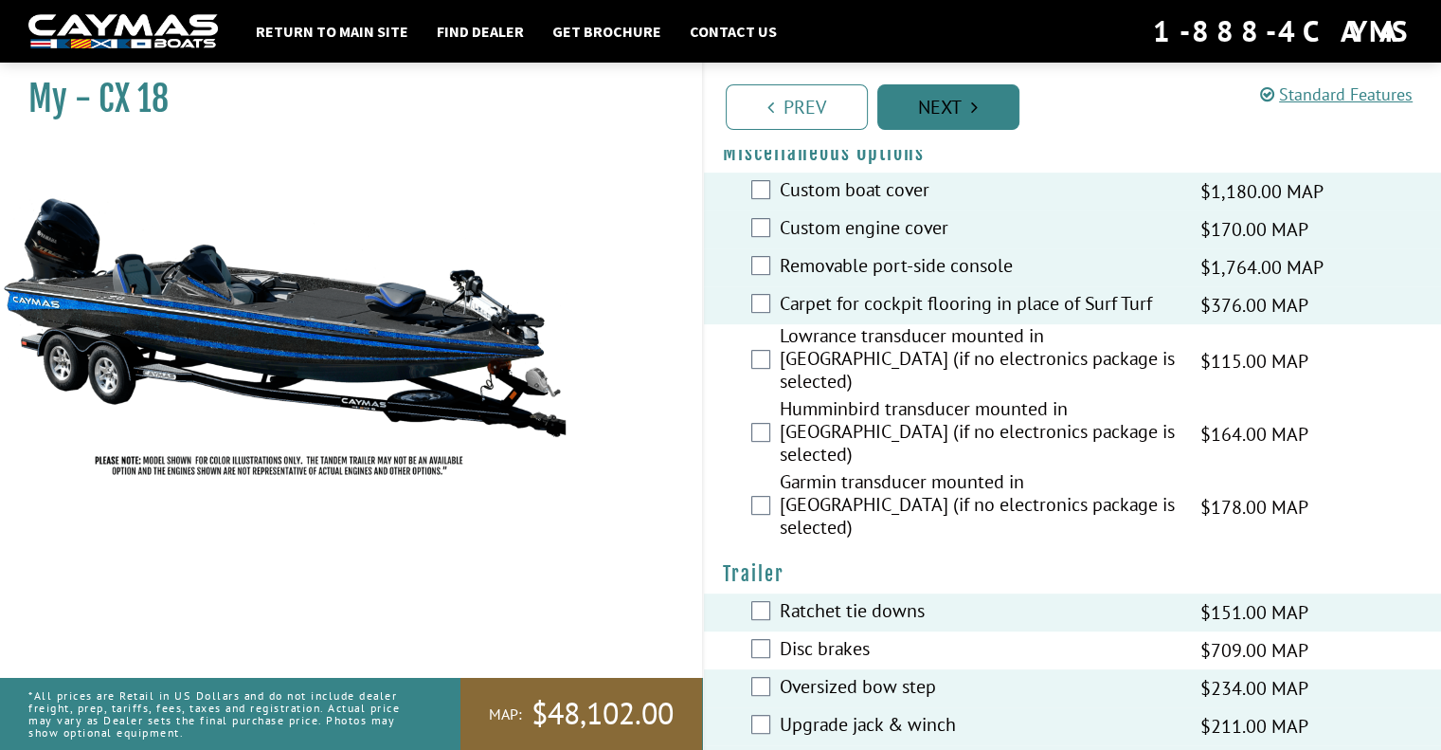
click at [946, 106] on link "Next" at bounding box center [949, 106] width 142 height 45
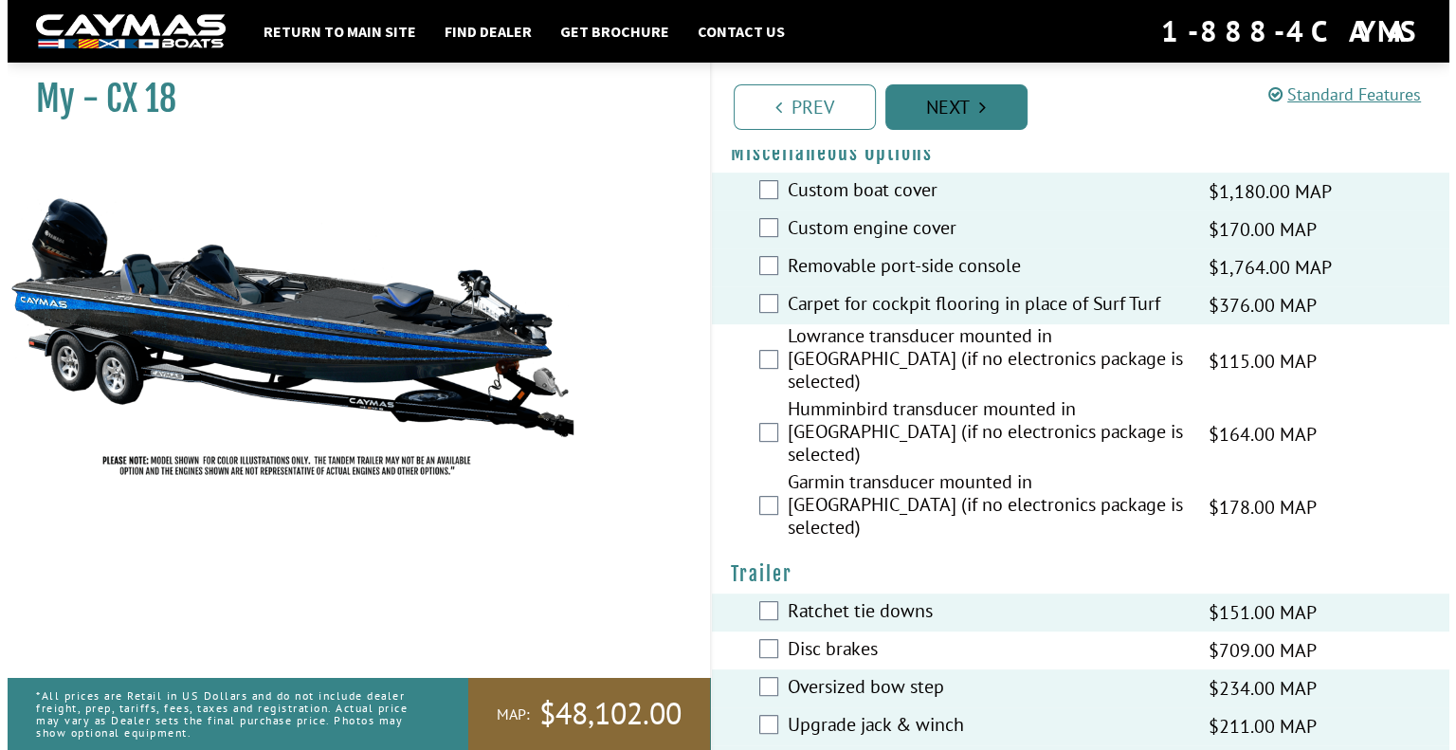
scroll to position [0, 0]
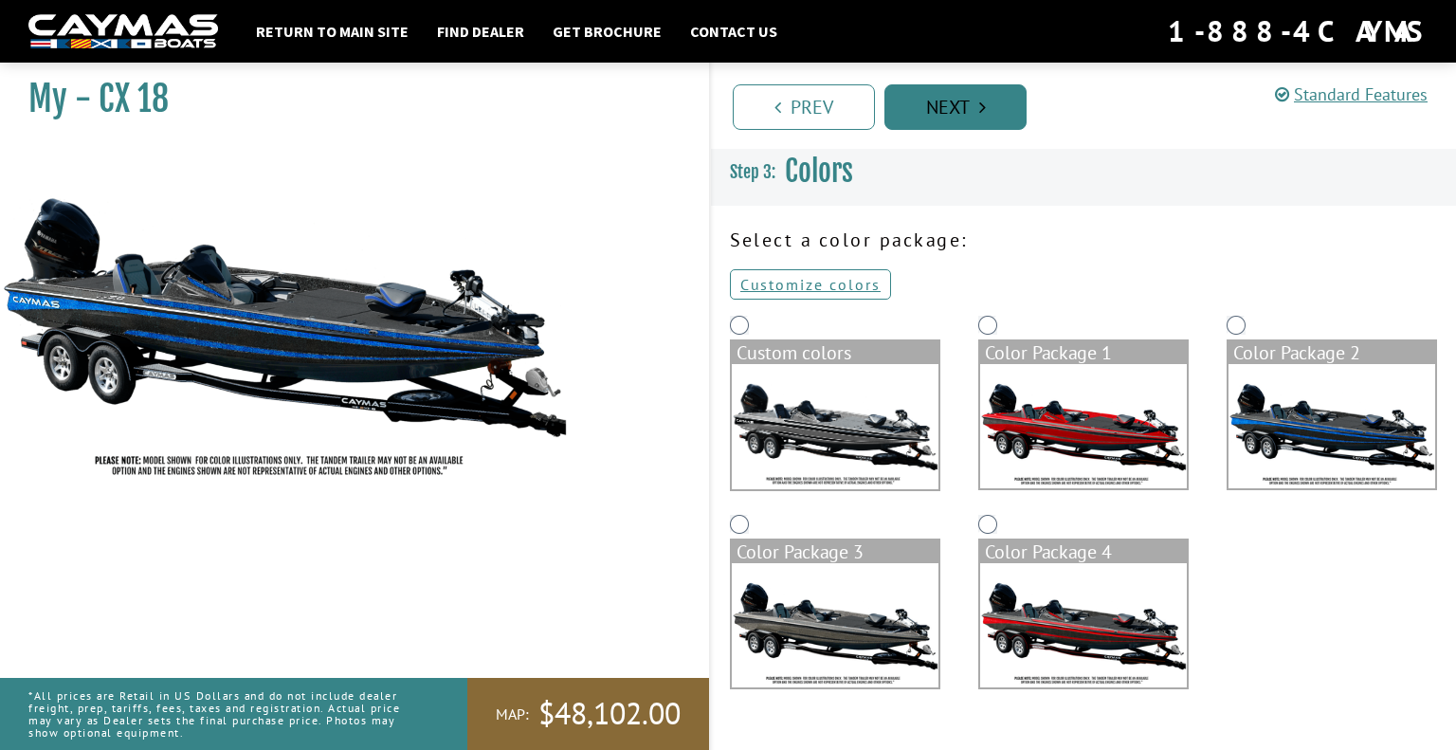
click at [968, 103] on link "Next" at bounding box center [955, 106] width 142 height 45
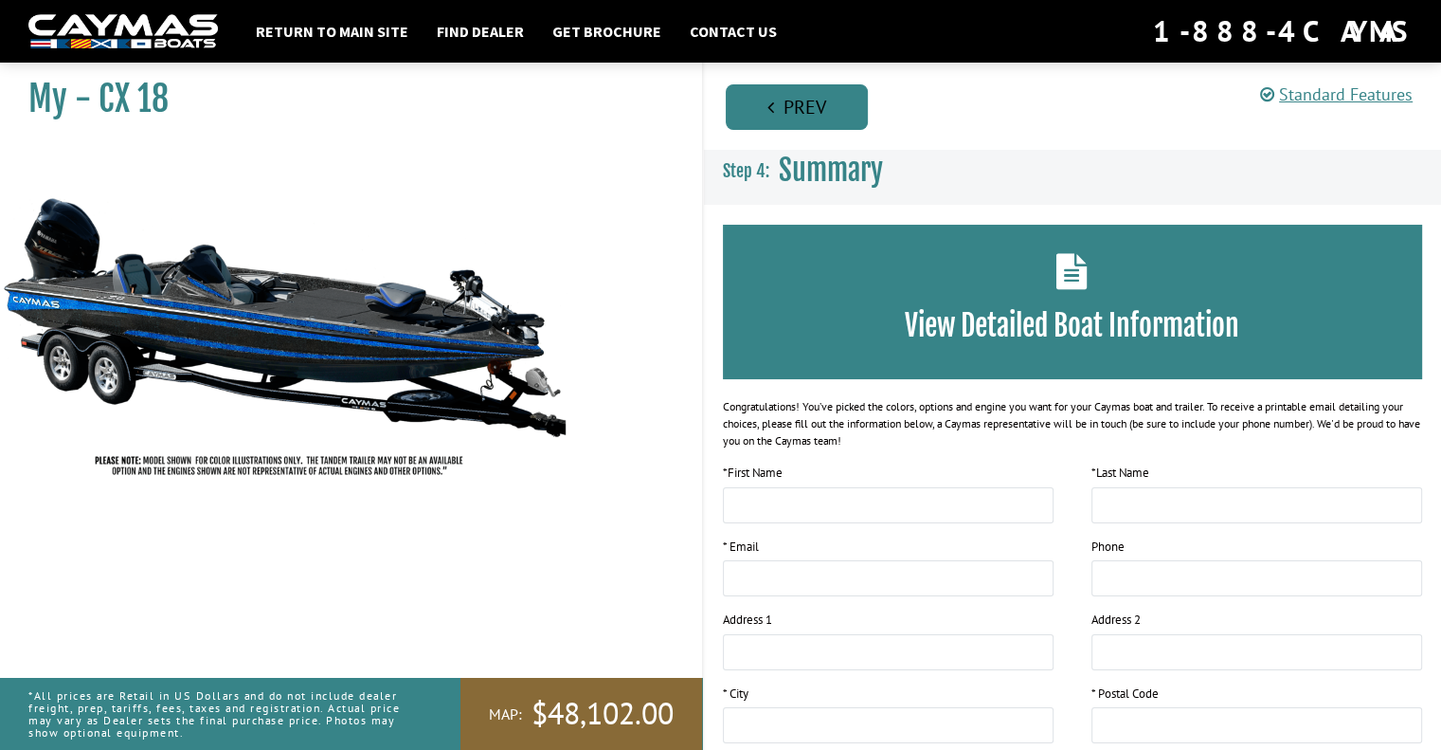
click at [764, 117] on link "Prev" at bounding box center [797, 106] width 142 height 45
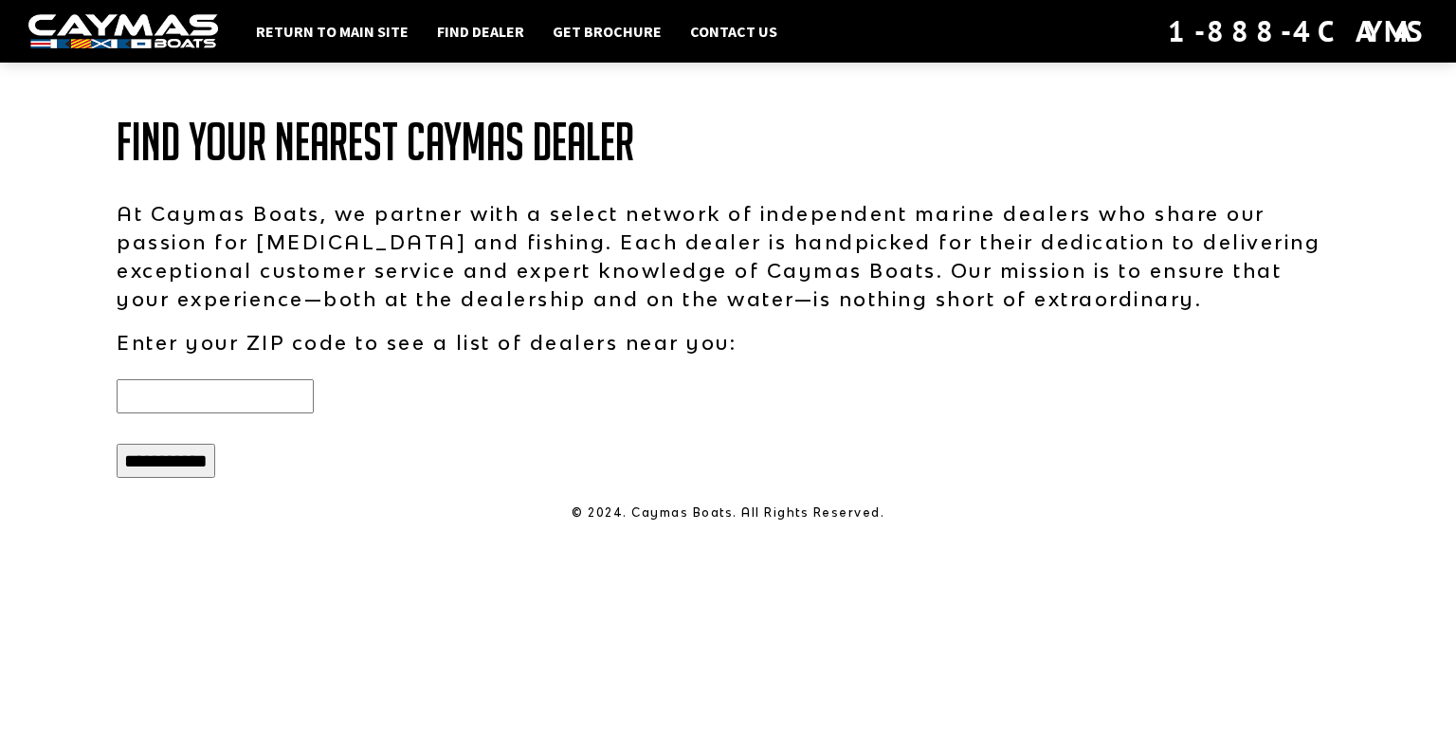
click at [179, 392] on input "text" at bounding box center [215, 396] width 197 height 34
type input "*****"
click at [160, 465] on input "**********" at bounding box center [166, 460] width 99 height 34
